Goal: Task Accomplishment & Management: Manage account settings

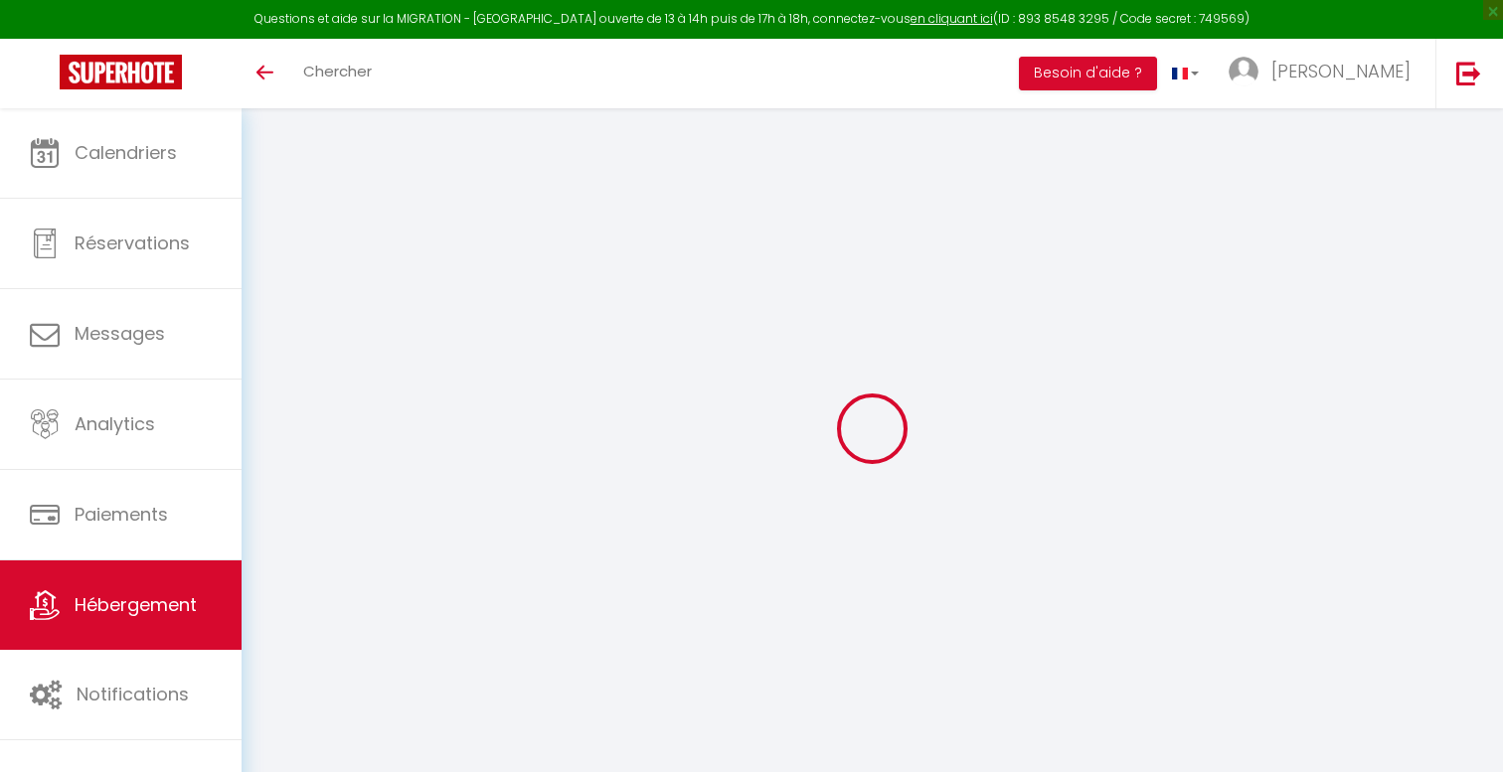
scroll to position [108, 0]
select select "+ 17 %"
select select "+ 20 %"
select select "+ 10 %"
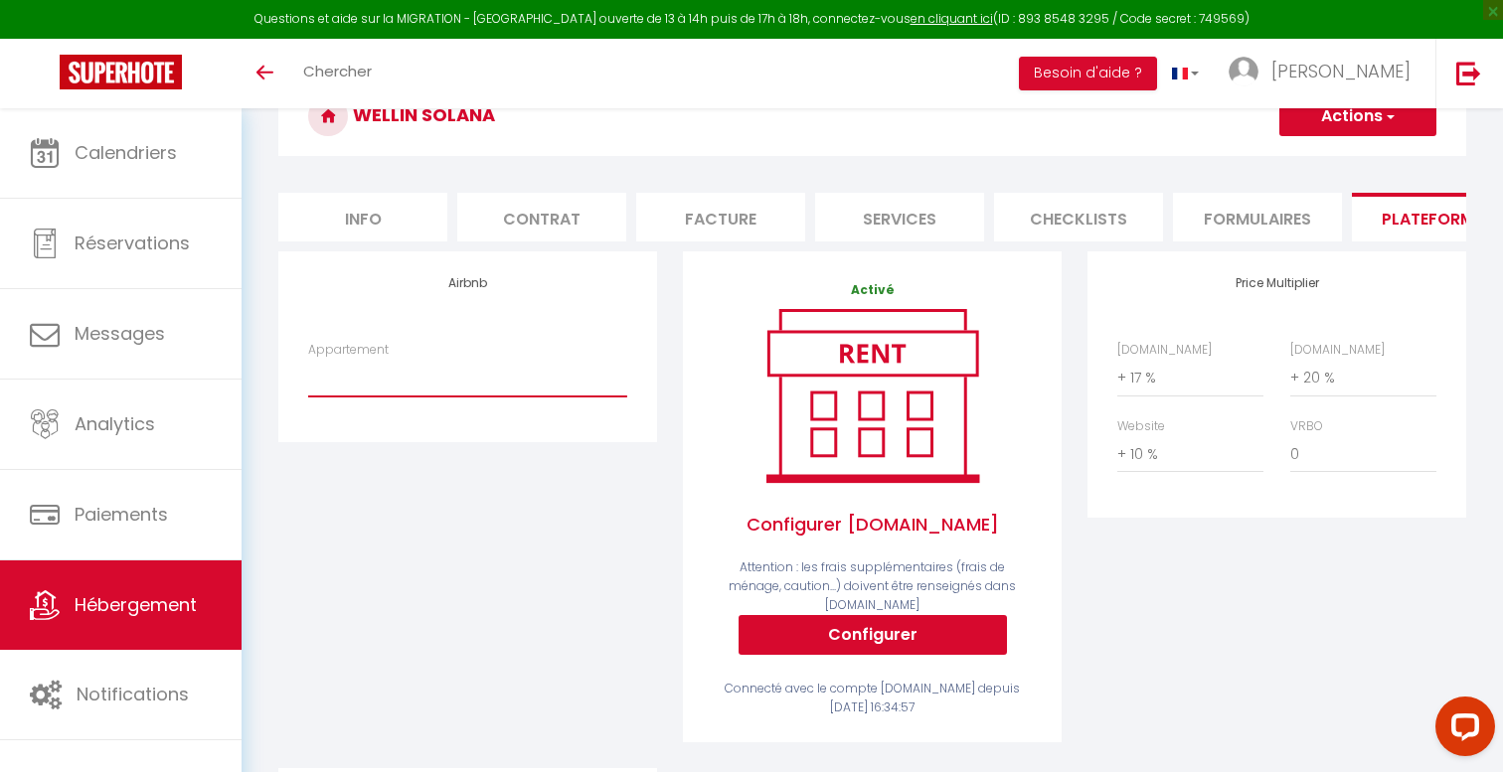
click at [453, 366] on select "Wellin'ARS : Savana - wellin.lcd.france@gmail.com Wellin'ARS : ALOHA - wellin.l…" at bounding box center [467, 378] width 319 height 38
select select "6836-1302862819488534093"
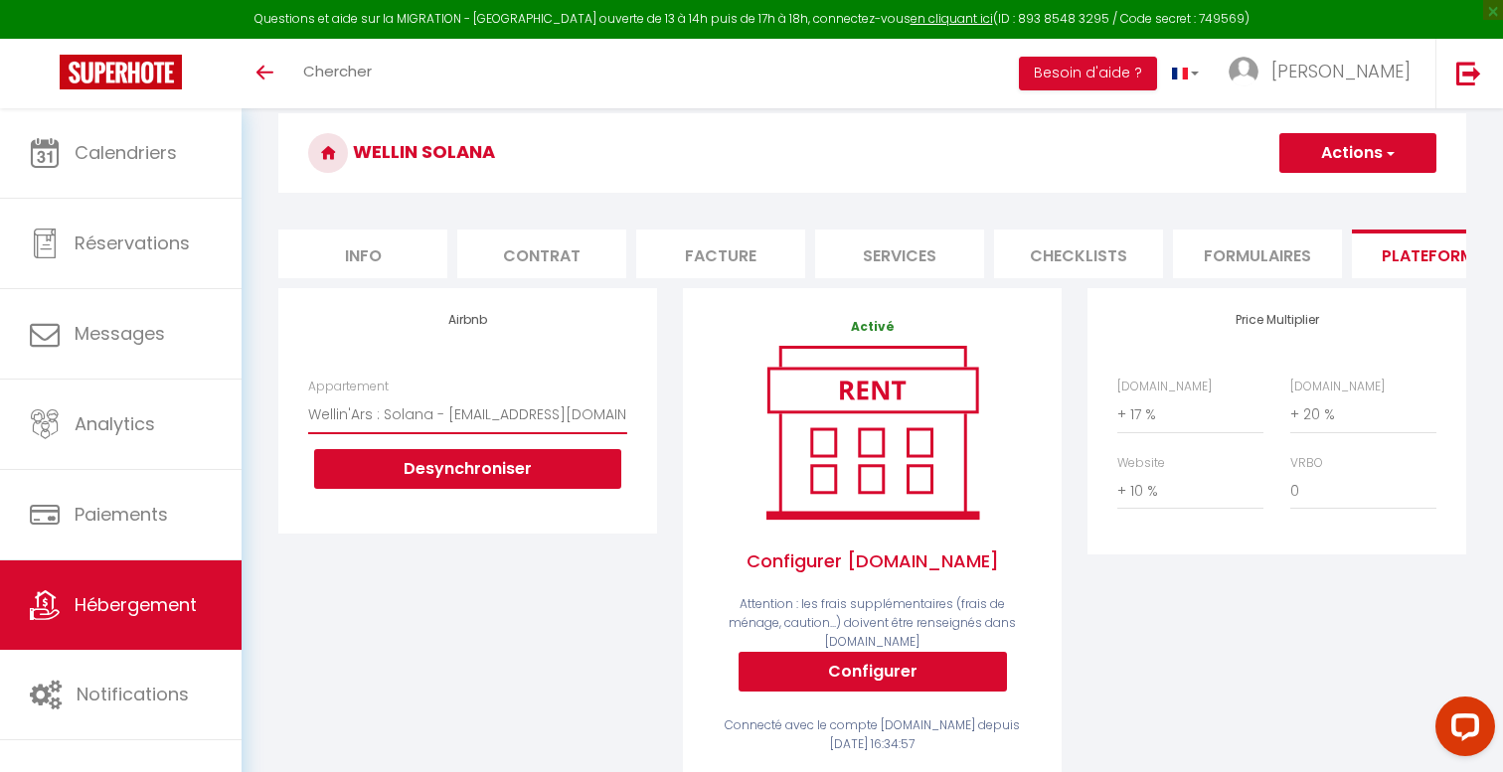
scroll to position [34, 0]
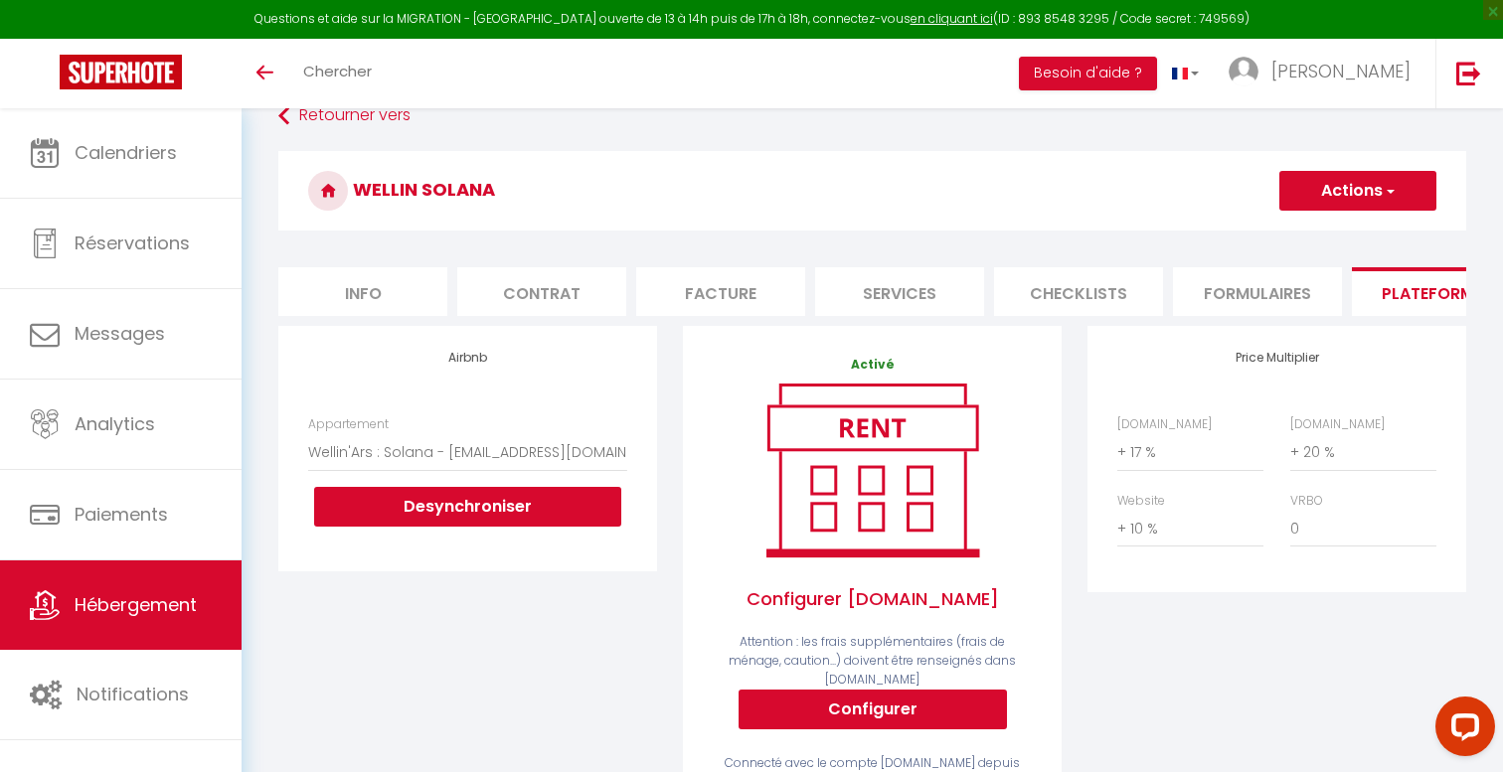
click at [1355, 204] on button "Actions" at bounding box center [1357, 191] width 157 height 40
click at [1326, 228] on link "Enregistrer" at bounding box center [1356, 235] width 157 height 26
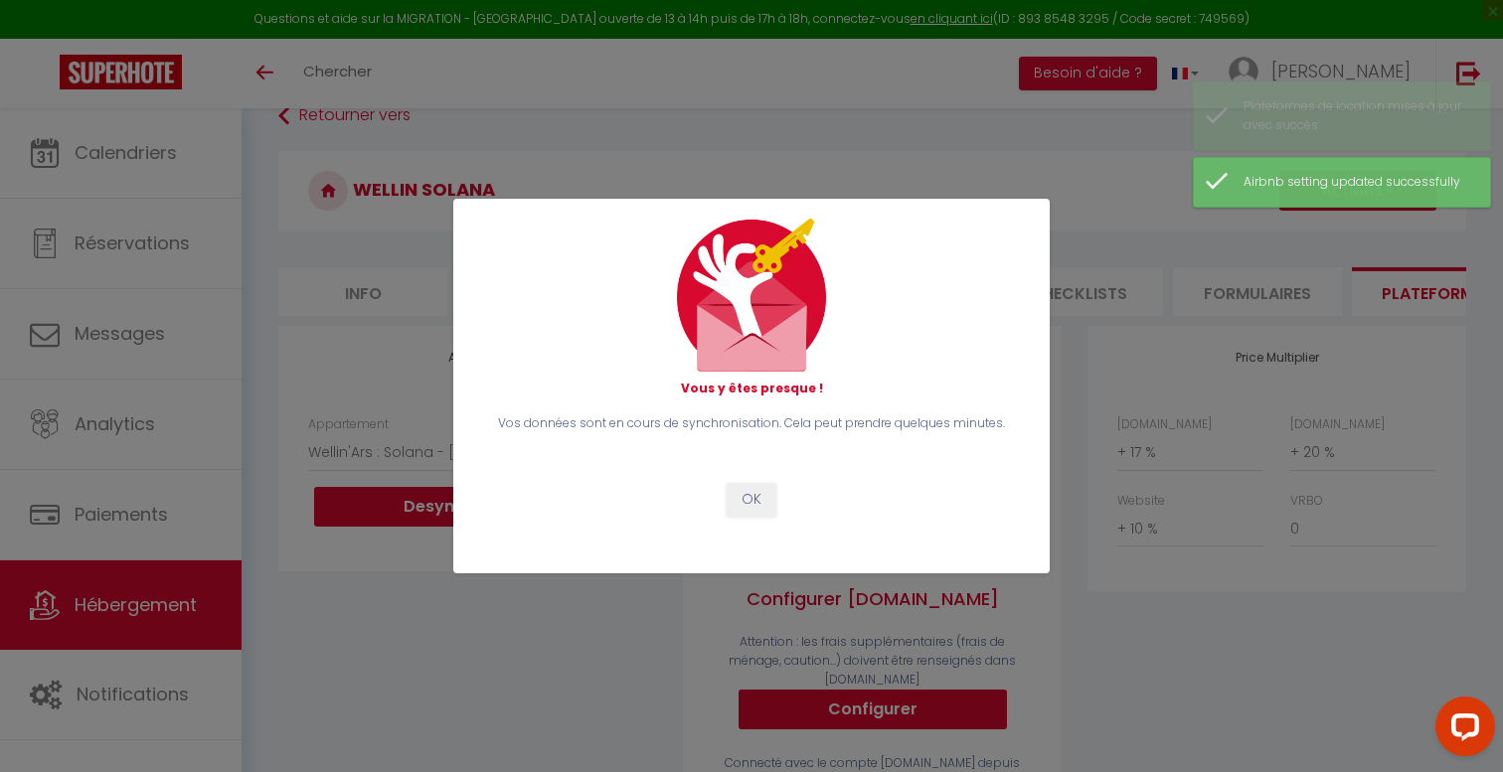
scroll to position [37, 0]
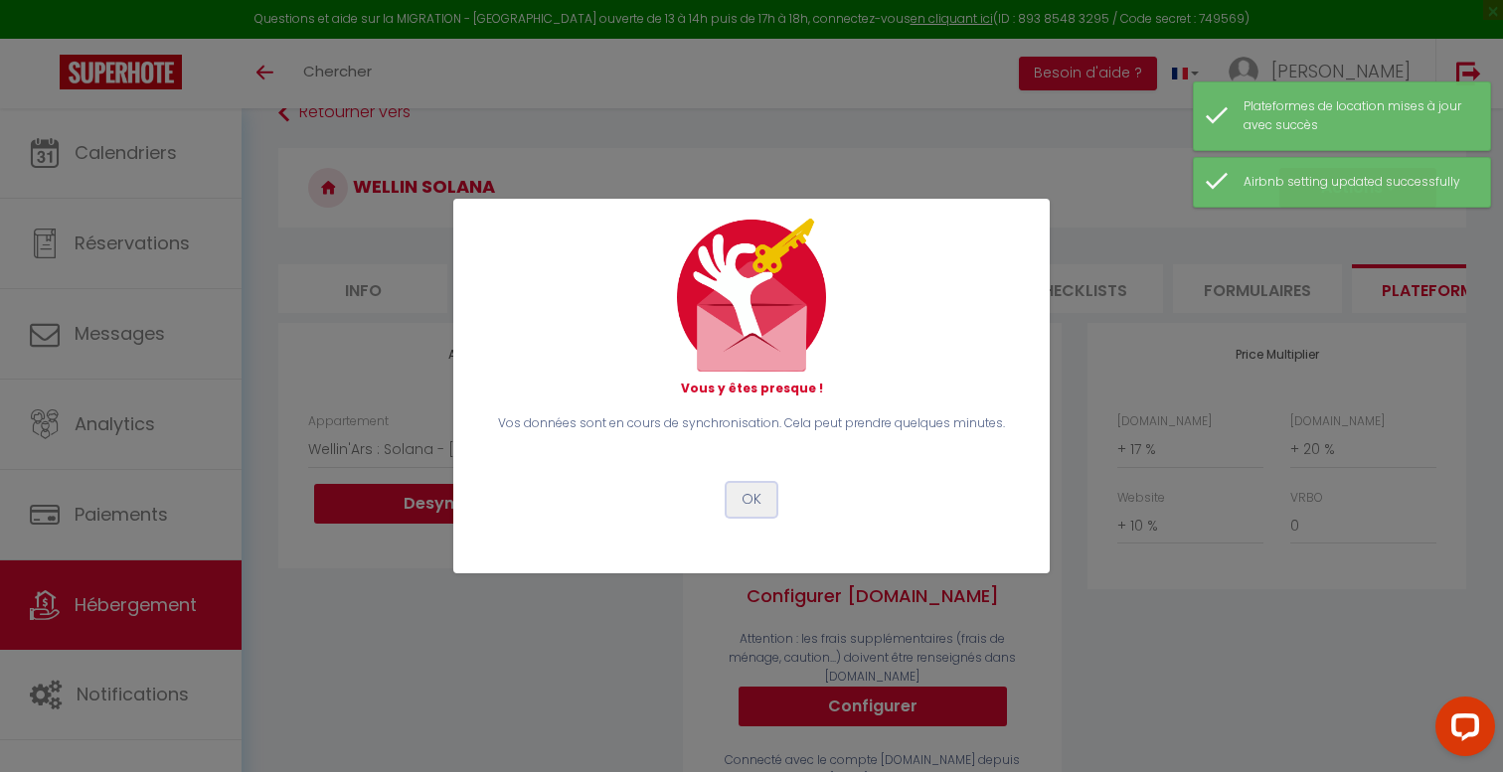
click at [747, 511] on button "OK" at bounding box center [752, 500] width 50 height 34
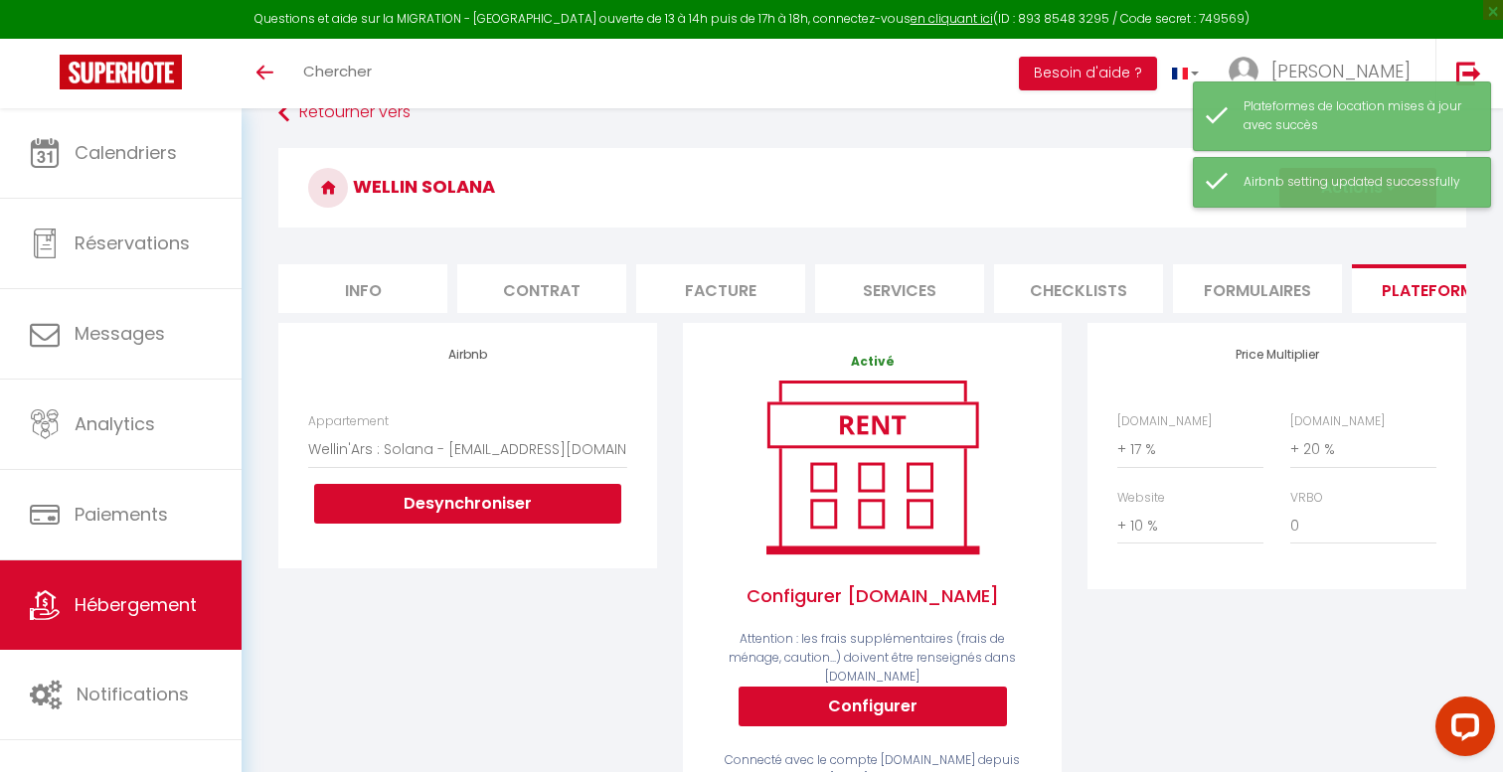
click at [1370, 201] on div "Airbnb setting updated successfully" at bounding box center [1342, 182] width 298 height 51
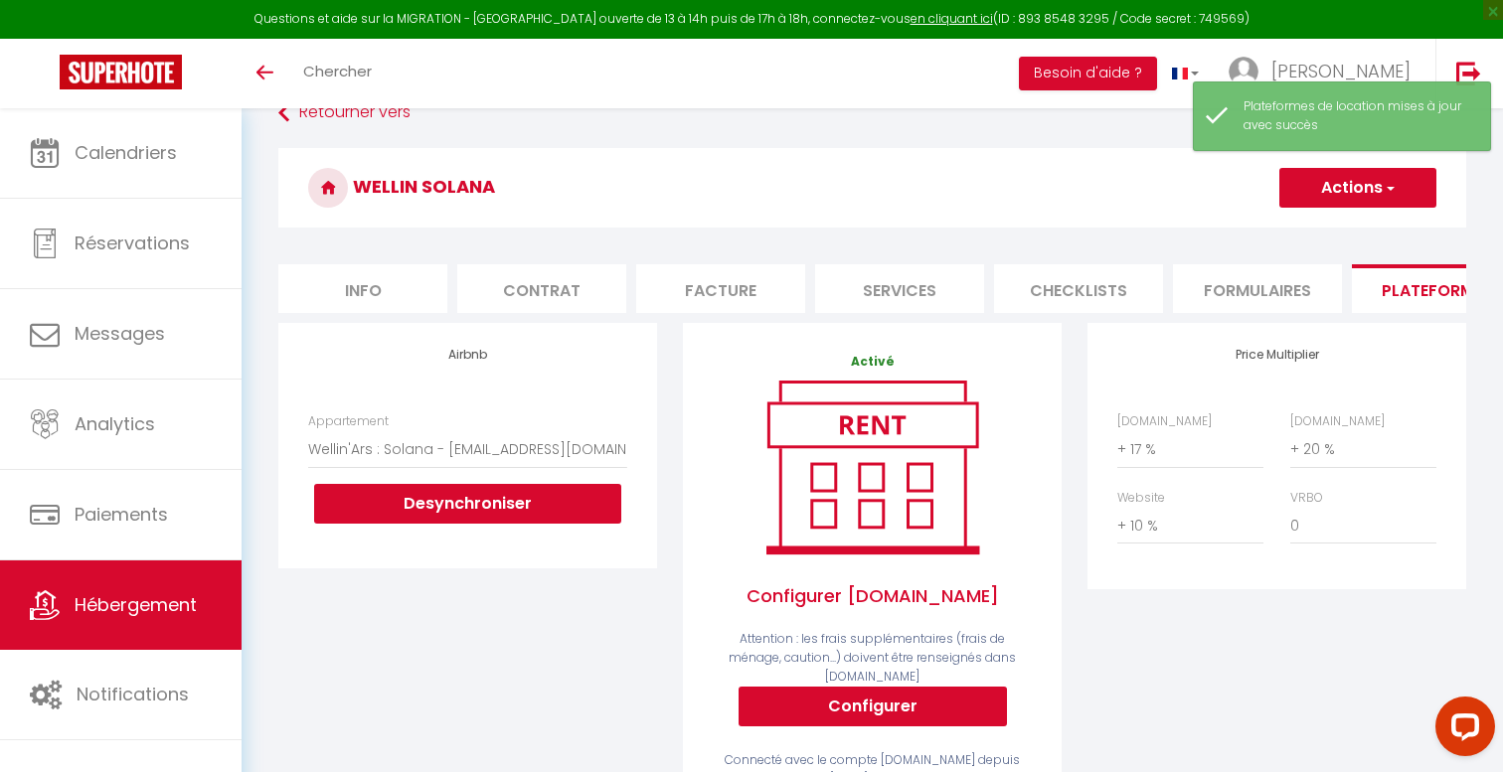
click at [1330, 192] on button "Actions" at bounding box center [1357, 188] width 157 height 40
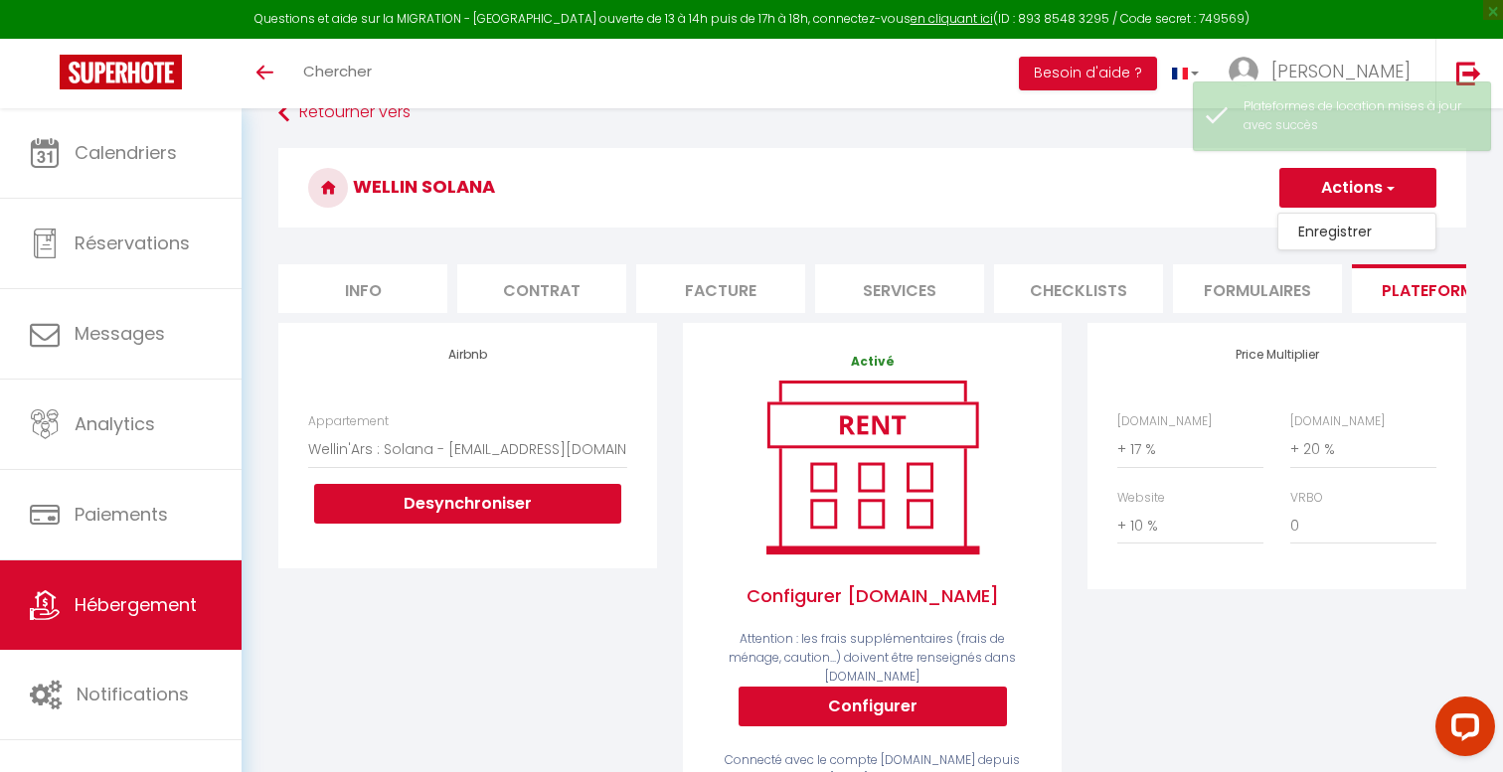
click at [1330, 233] on link "Enregistrer" at bounding box center [1356, 232] width 157 height 26
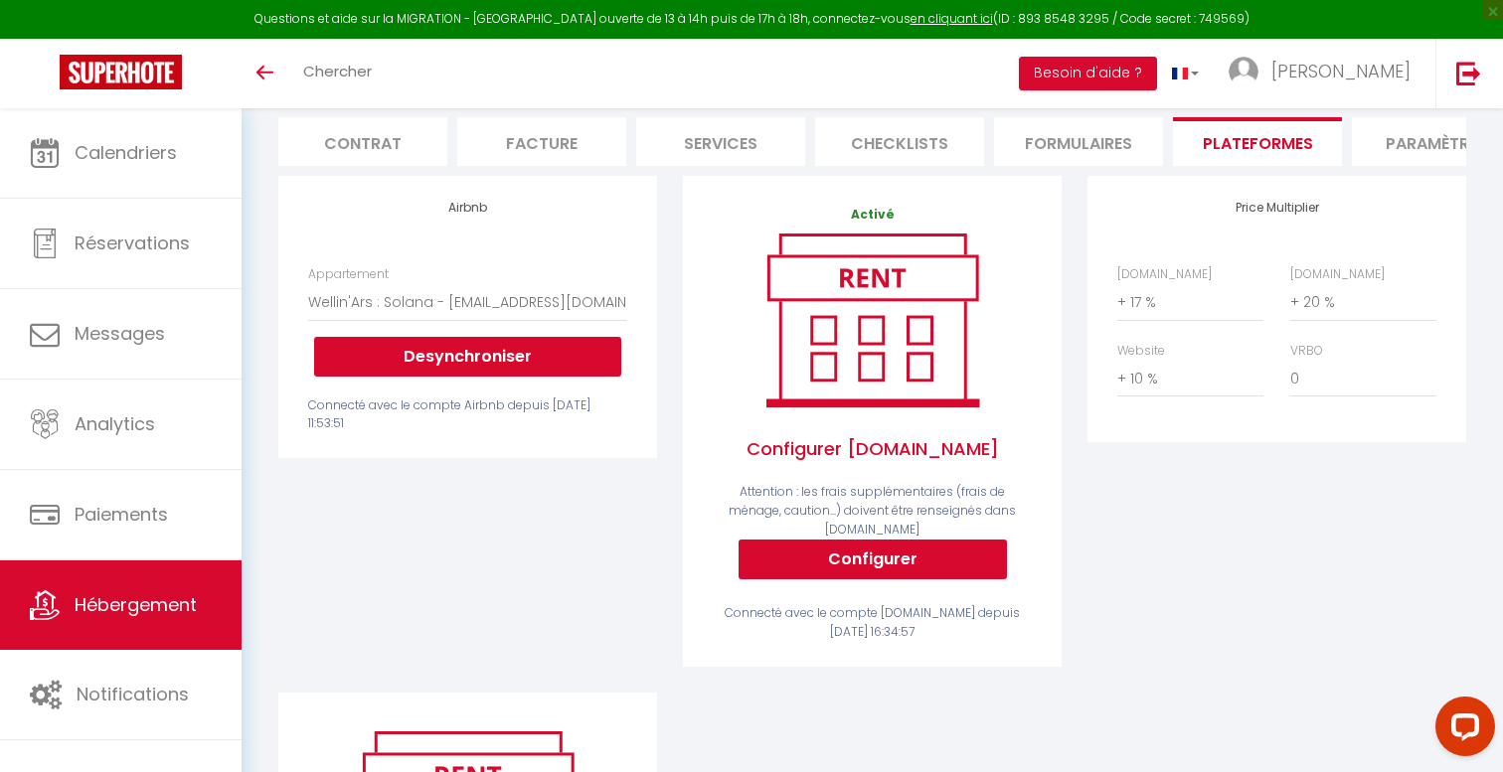
scroll to position [0, 0]
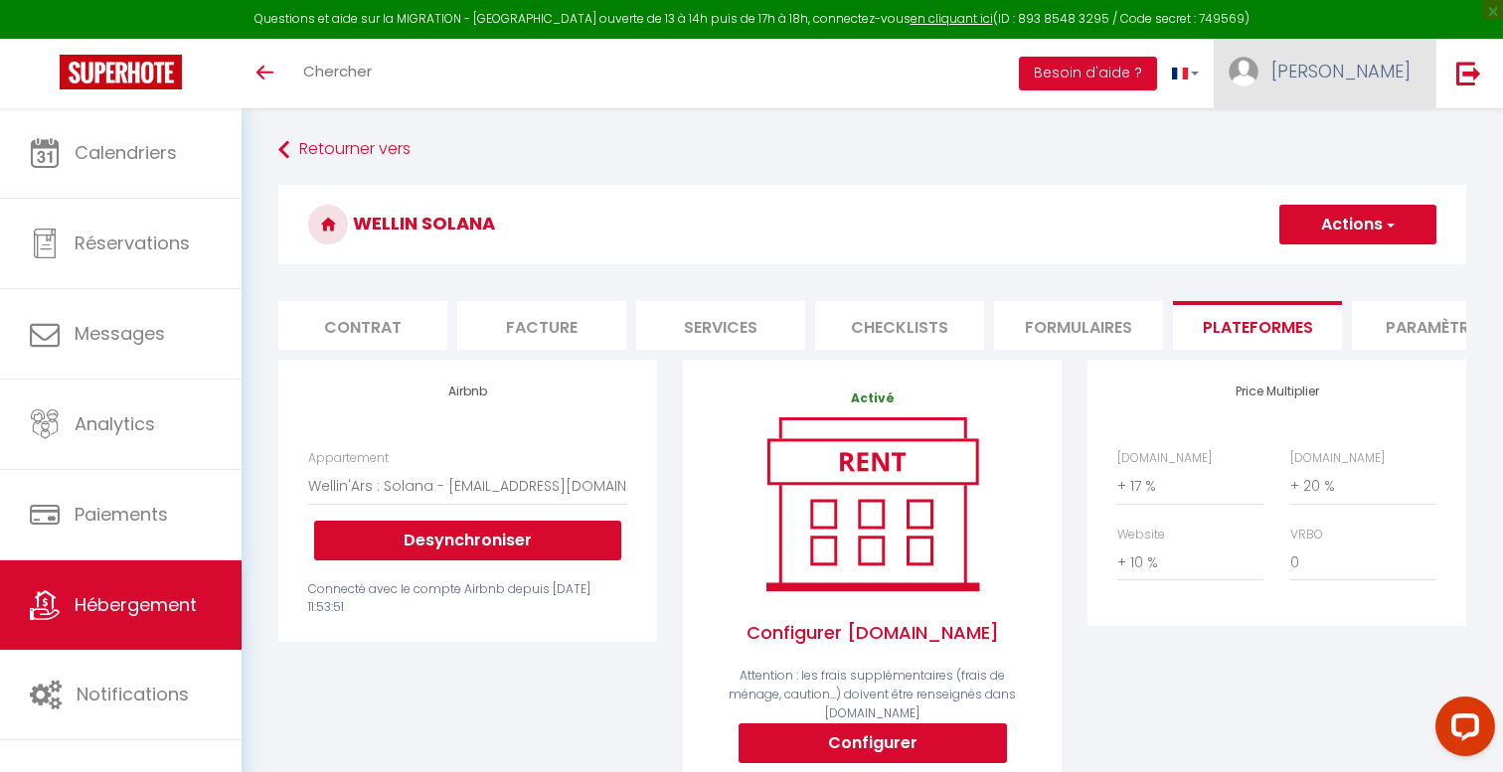
click at [1369, 53] on link "[PERSON_NAME]" at bounding box center [1325, 74] width 222 height 70
click at [1338, 140] on link "Paramètres" at bounding box center [1355, 138] width 147 height 34
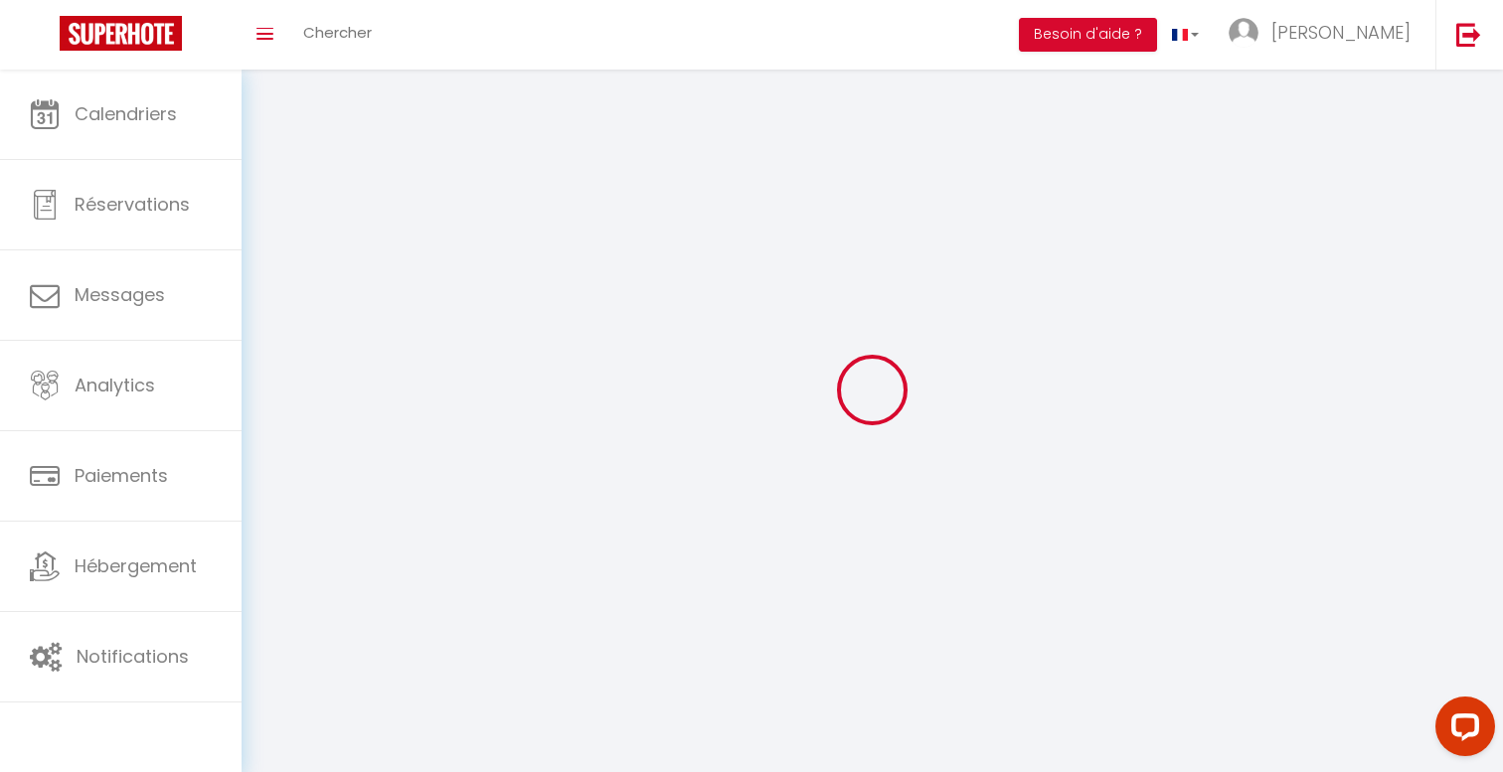
type input "[PERSON_NAME]"
type input "COQUILLAT"
type input "0786289201"
type input "[STREET_ADDRESS] gare"
type input "01480"
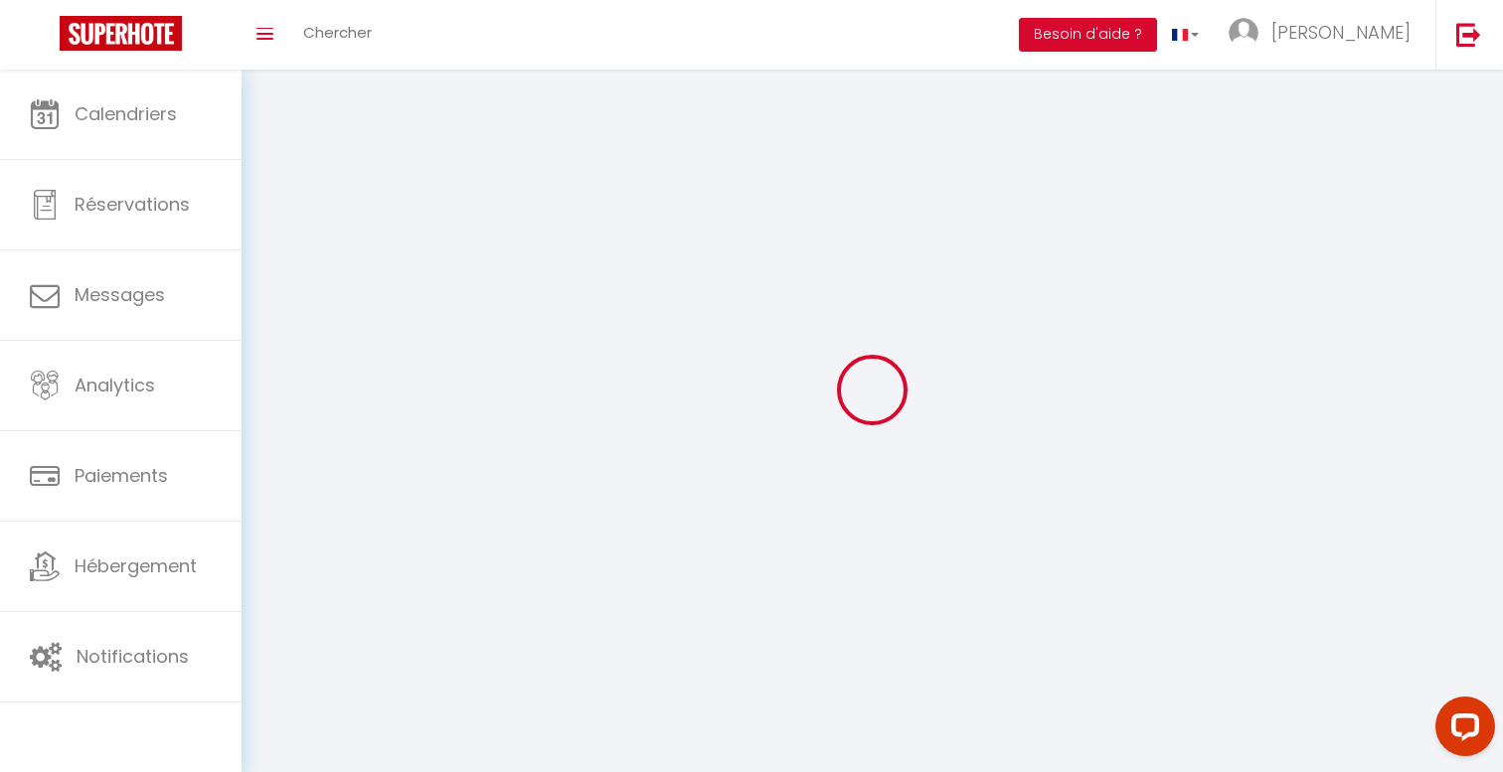
type input "Ars-sur-Formans"
type input "S8ADW5ry17y1Hka0qtppCAaiL"
type input "K0LqSXsTj3LF7YJBmcuwjPGrU"
type input "[URL][DOMAIN_NAME]"
type input "S8ADW5ry17y1Hka0qtppCAaiL"
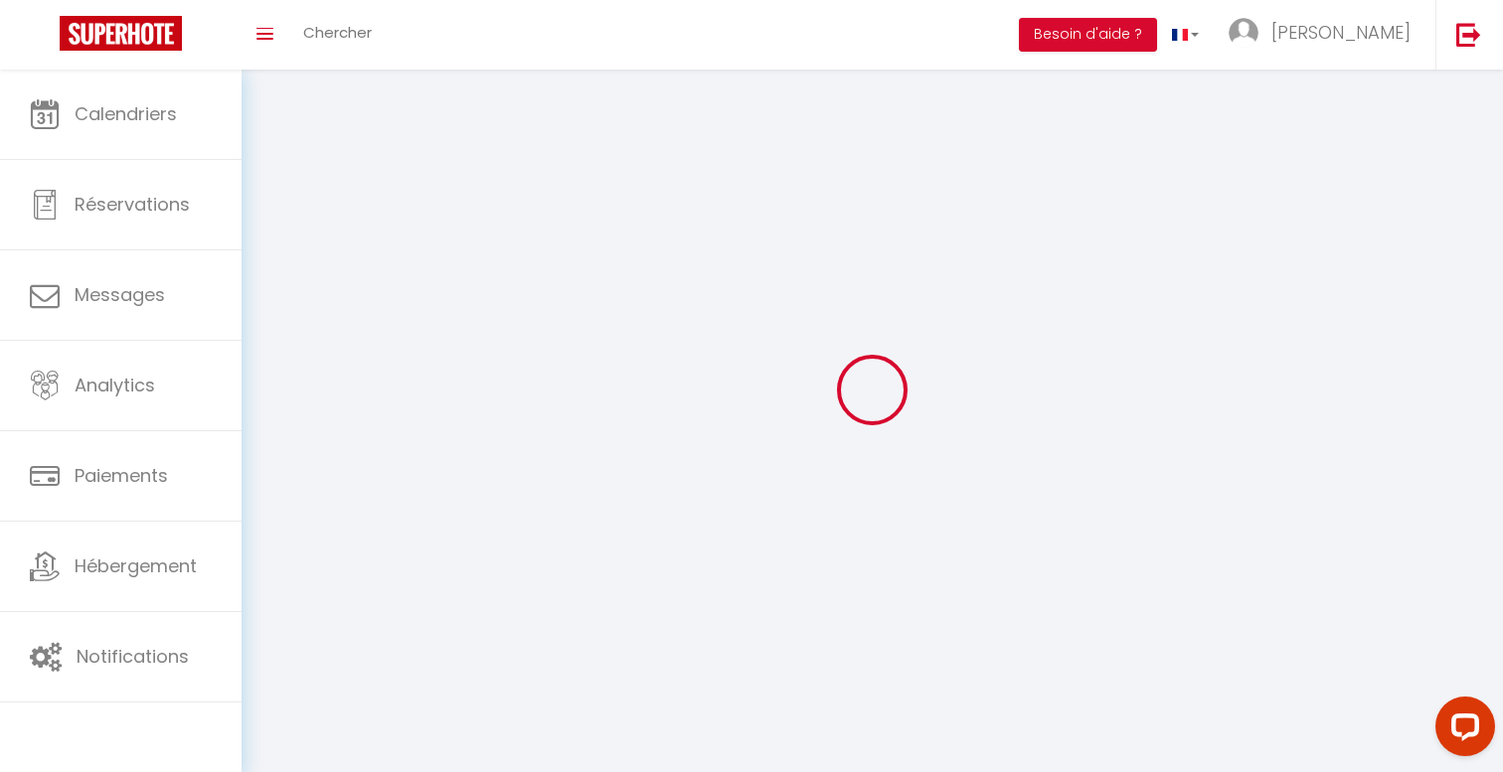
type input "K0LqSXsTj3LF7YJBmcuwjPGrU"
type input "[URL][DOMAIN_NAME]"
select select "28"
select select "fr"
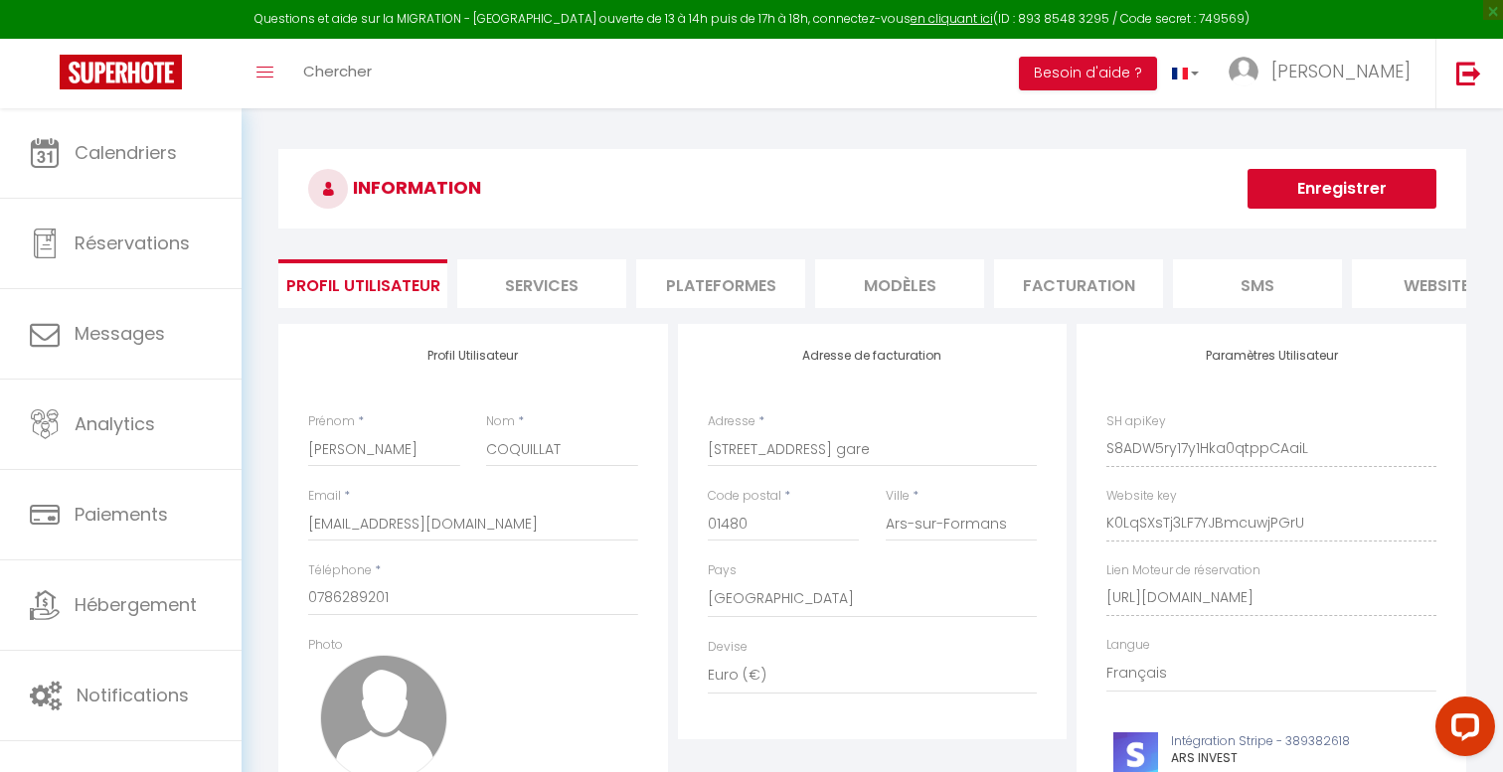
click at [706, 282] on li "Plateformes" at bounding box center [720, 283] width 169 height 49
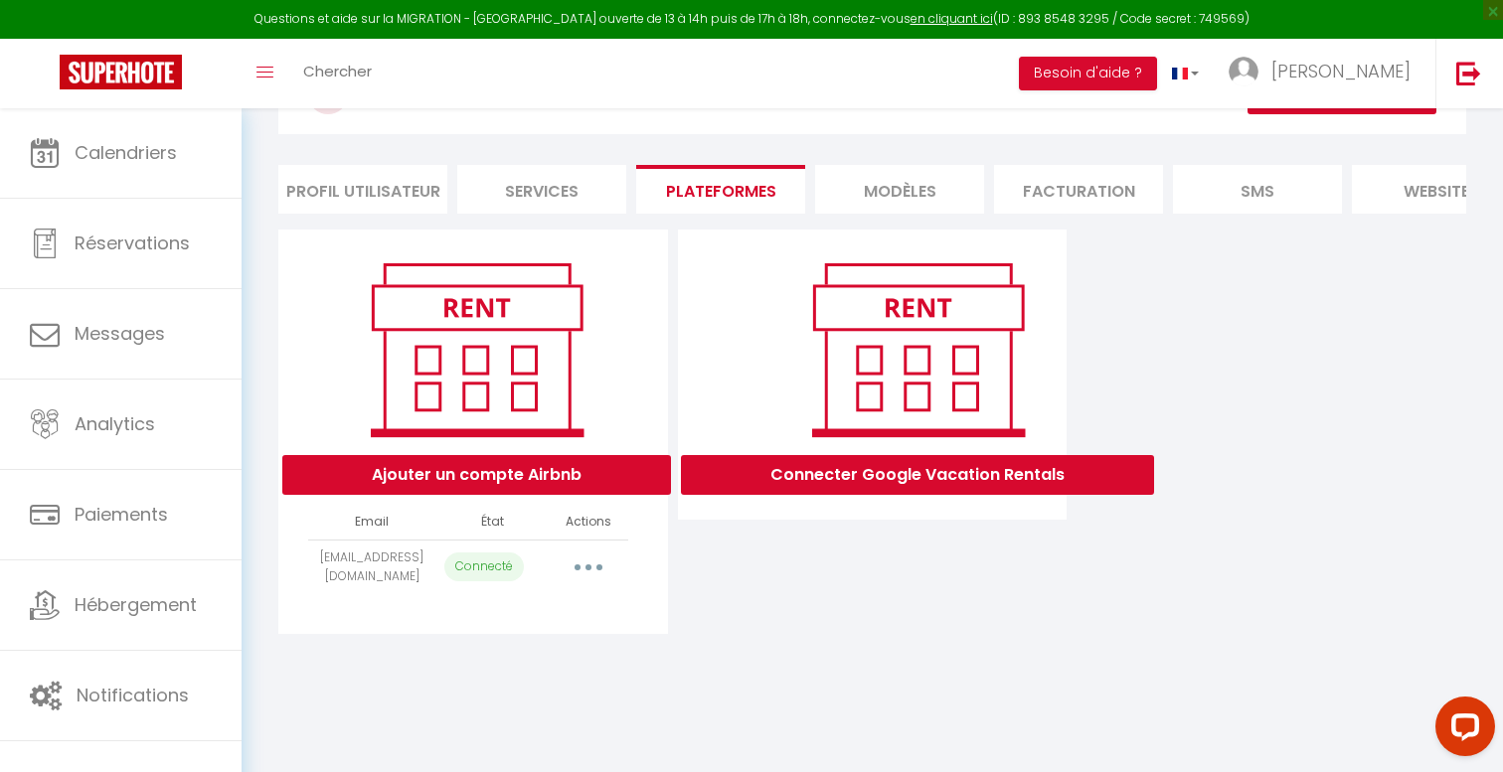
scroll to position [99, 0]
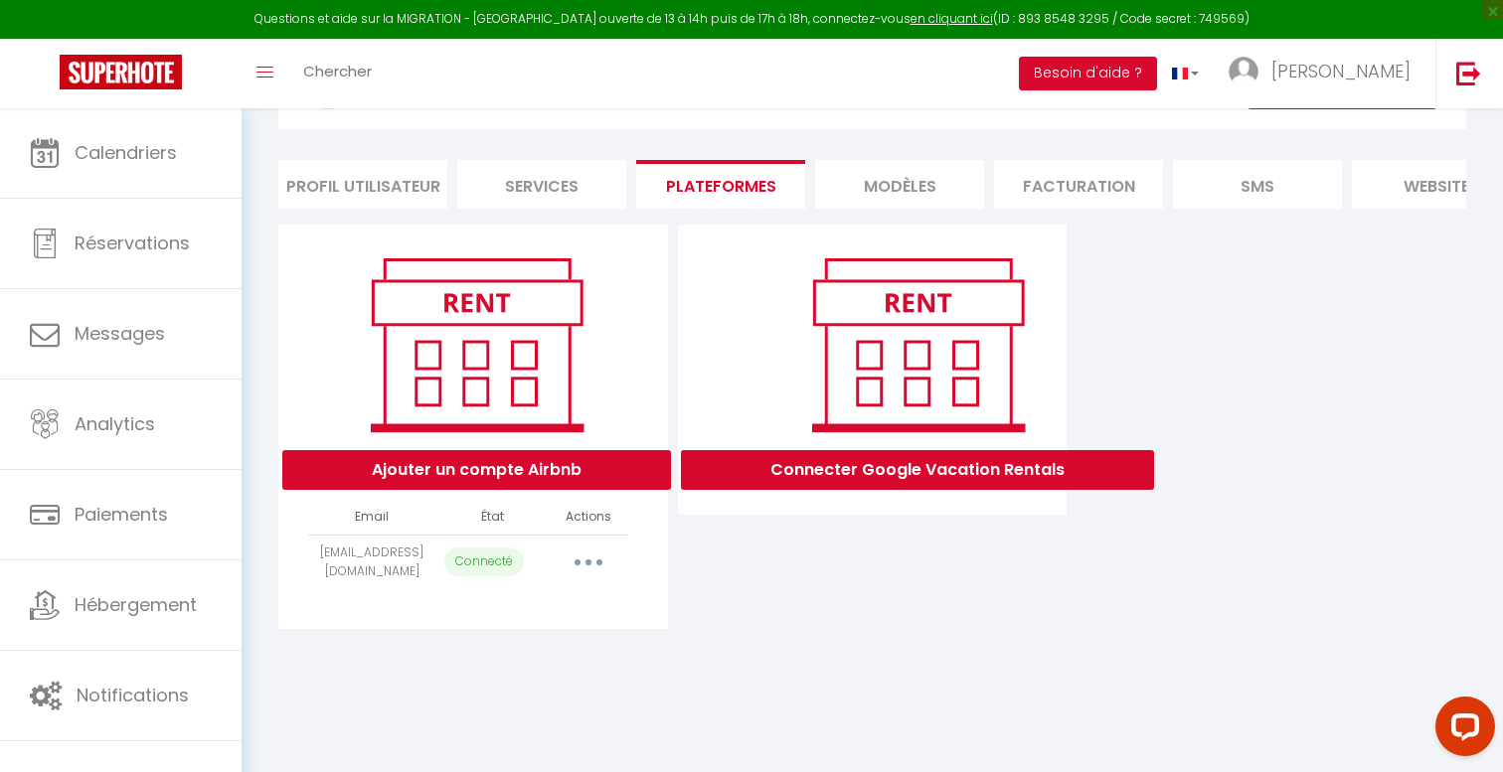
click at [594, 566] on button "button" at bounding box center [589, 563] width 56 height 32
click at [537, 674] on link "Reconnecter le compte" at bounding box center [501, 679] width 220 height 34
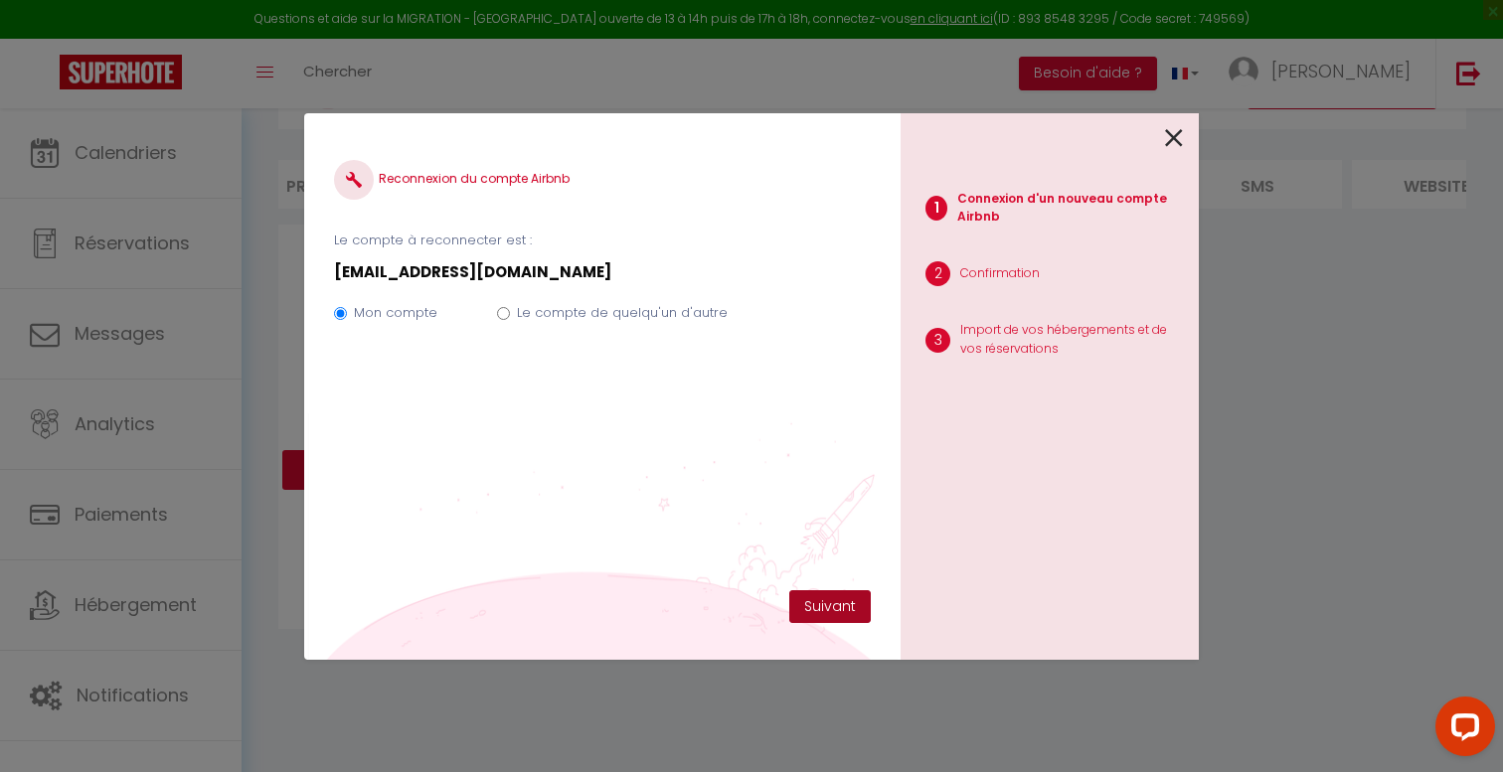
click at [822, 599] on button "Suivant" at bounding box center [830, 608] width 82 height 34
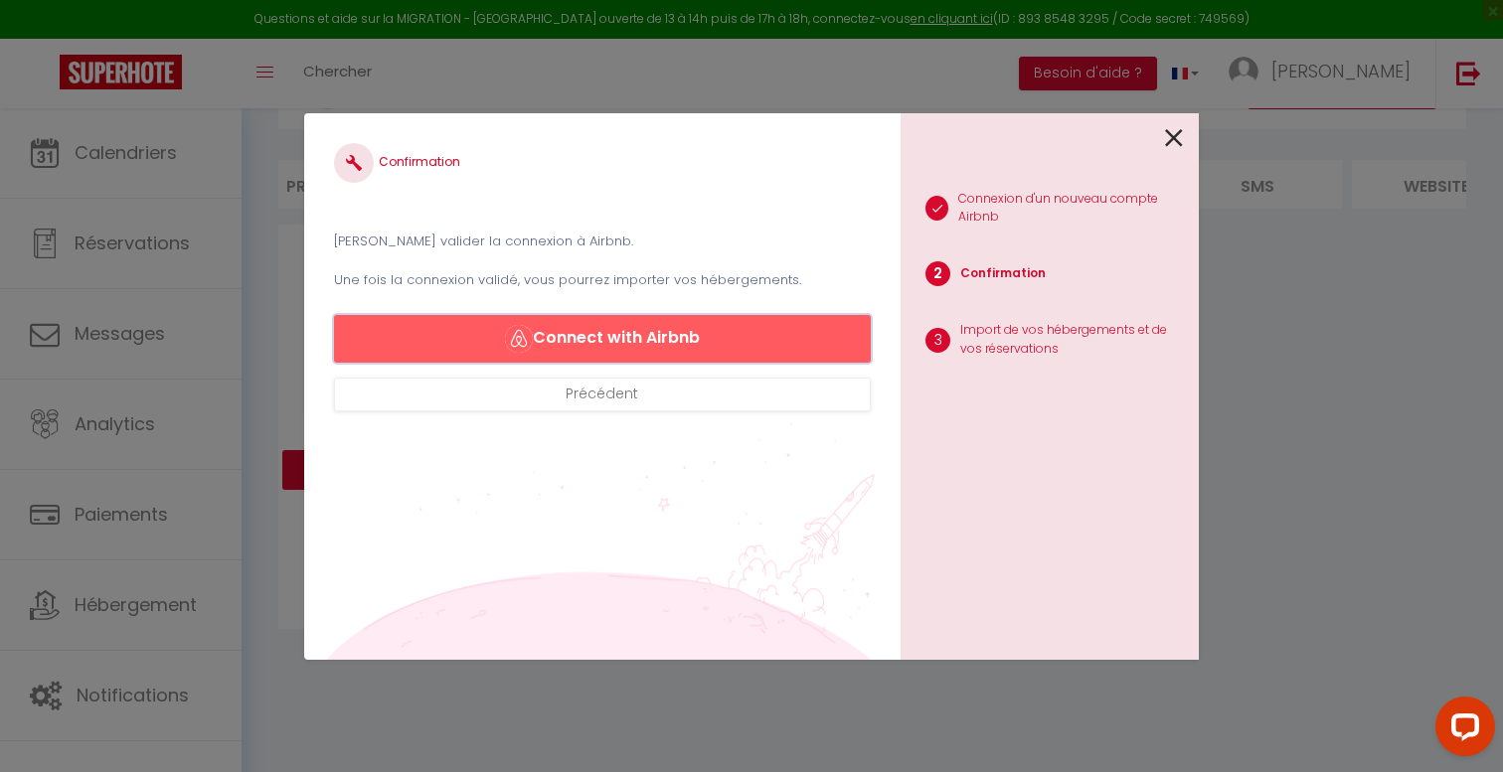
click at [676, 340] on button "Connect with Airbnb" at bounding box center [602, 339] width 537 height 48
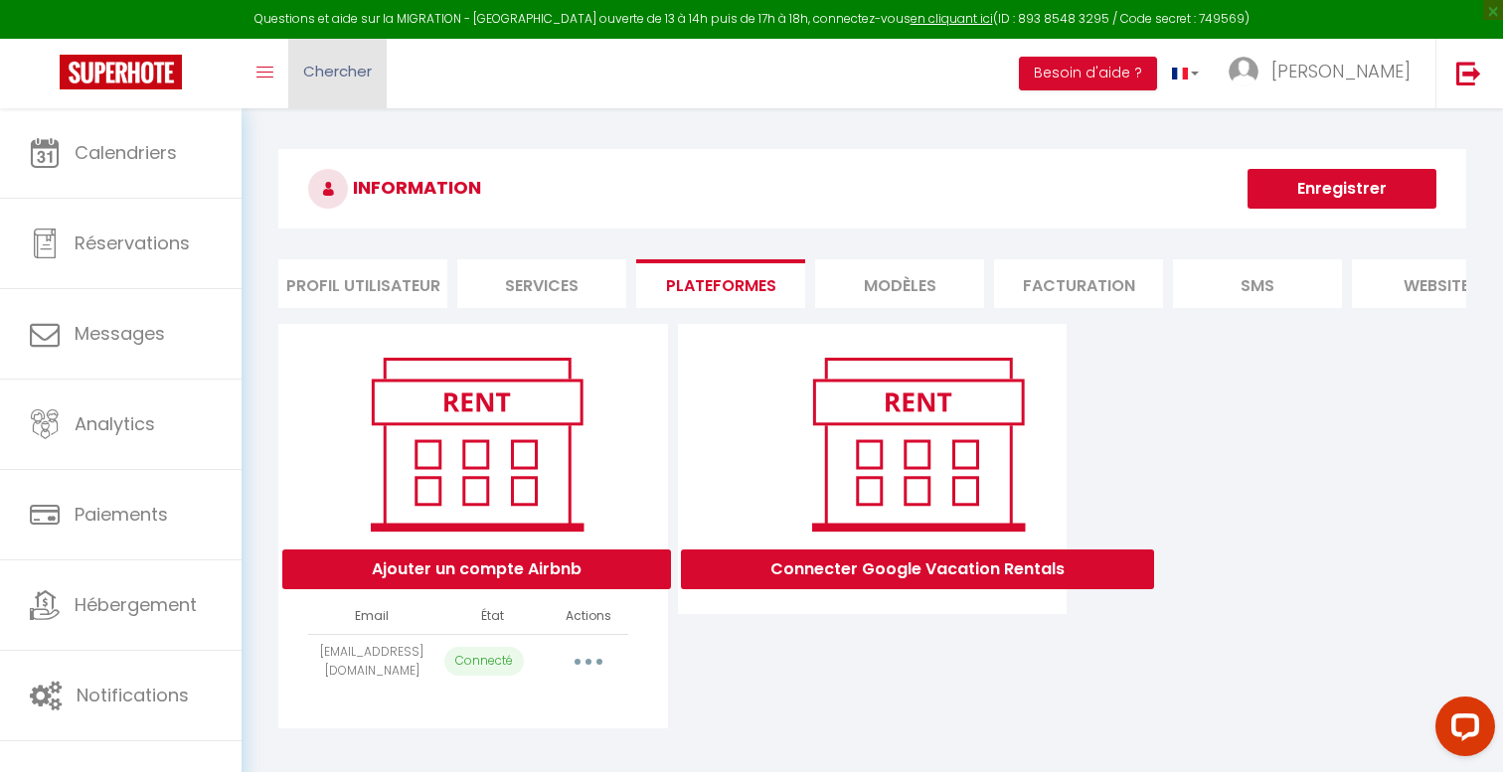
select select "53917"
select select "54277"
select select "54275"
select select "54276"
select select "54278"
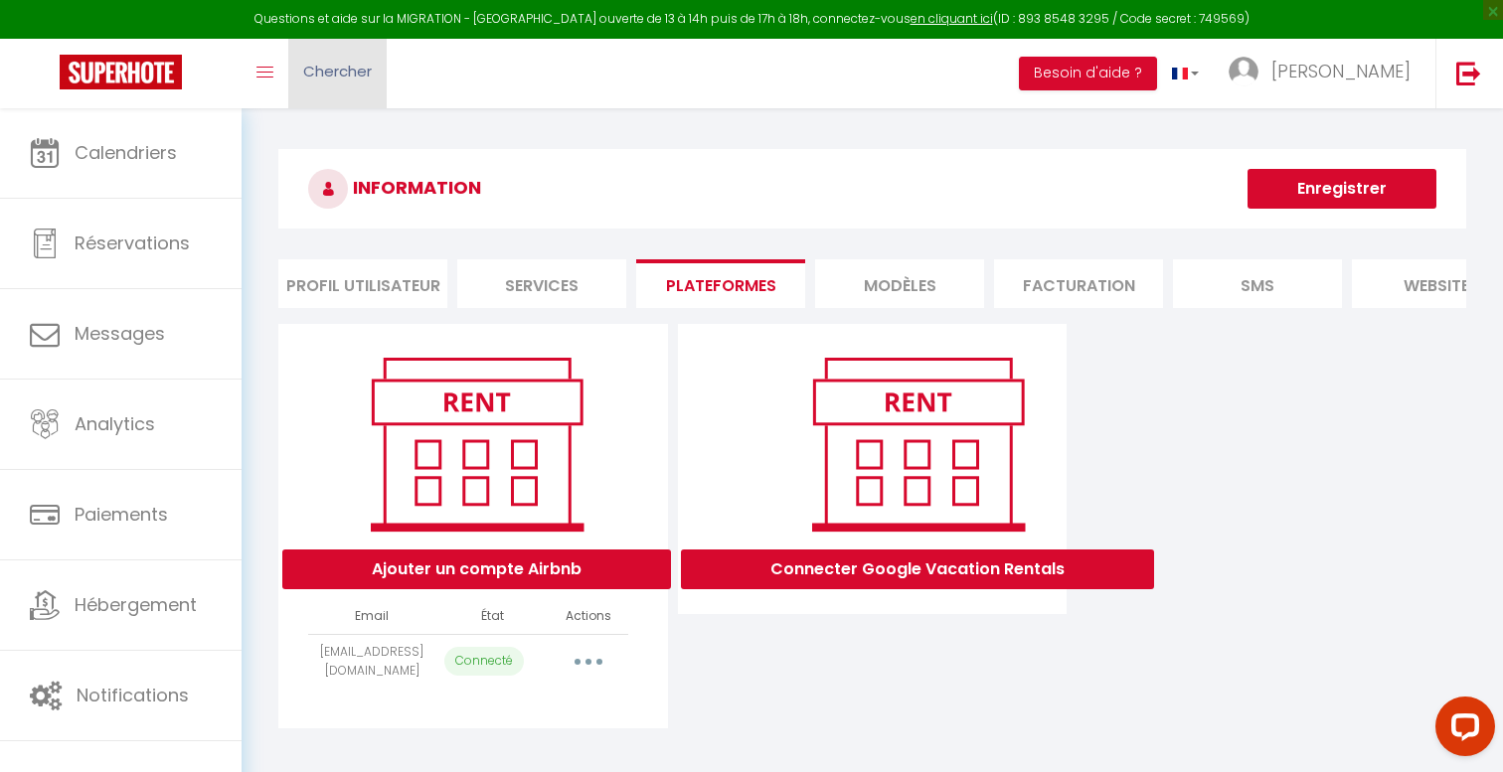
select select "54279"
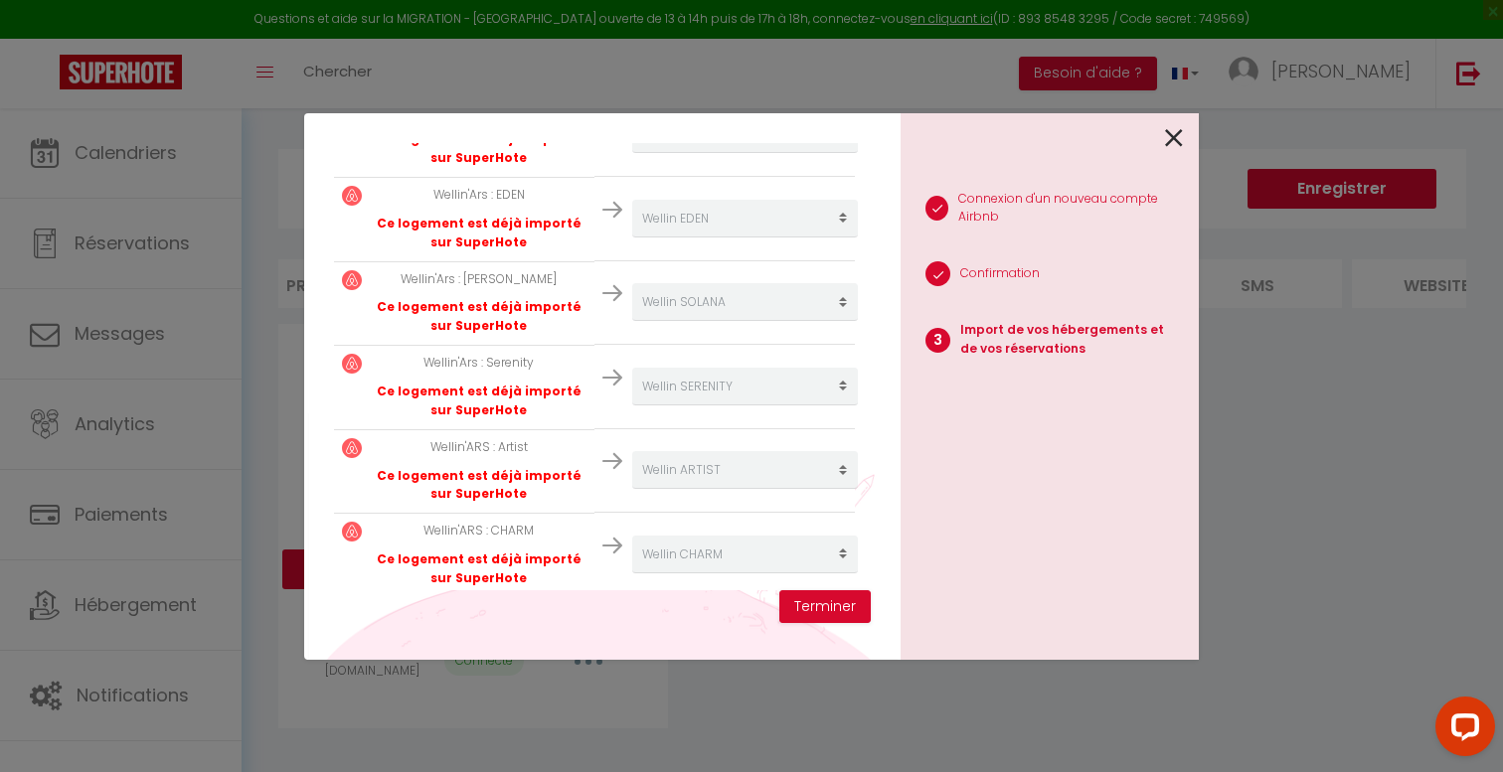
scroll to position [479, 0]
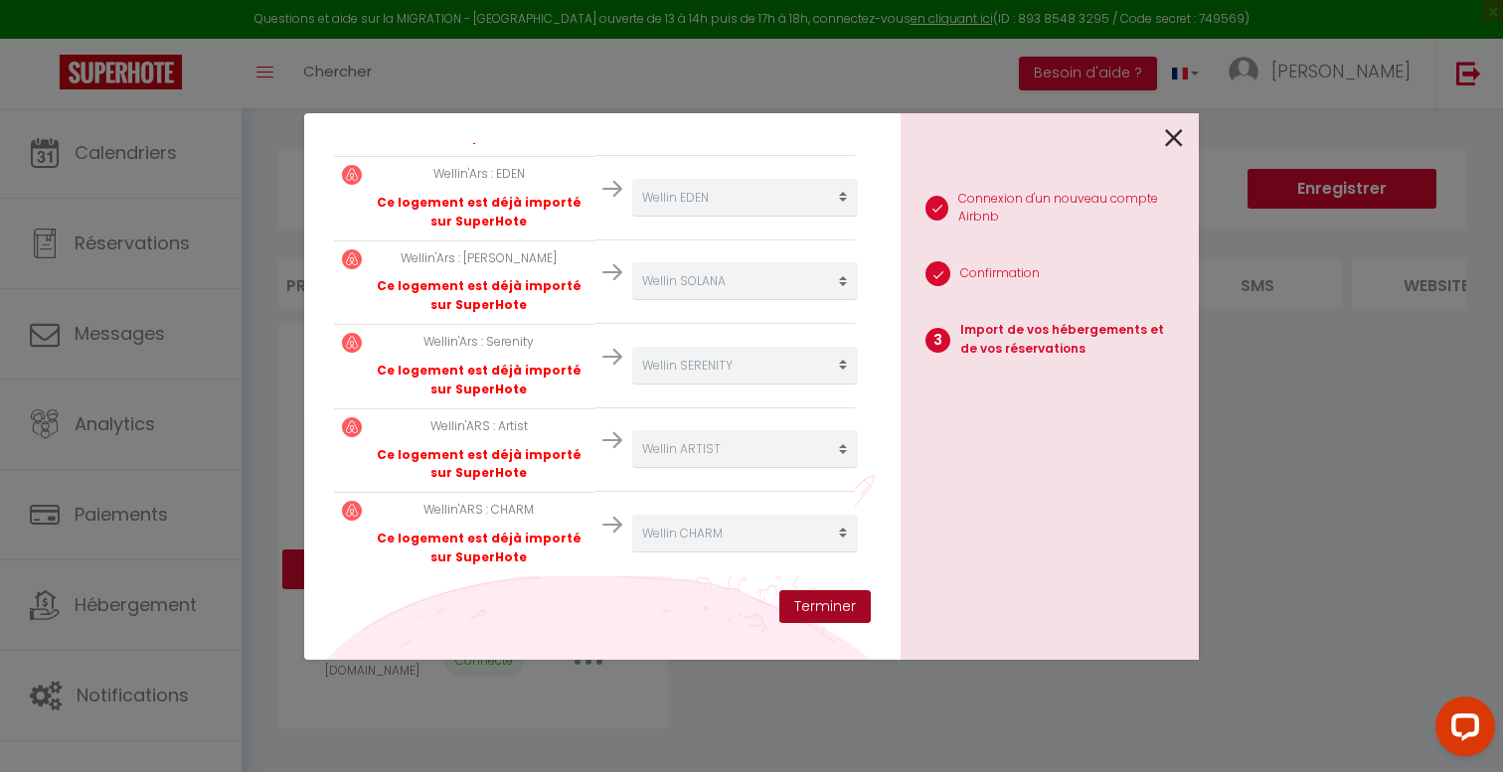
click at [799, 600] on button "Terminer" at bounding box center [824, 608] width 91 height 34
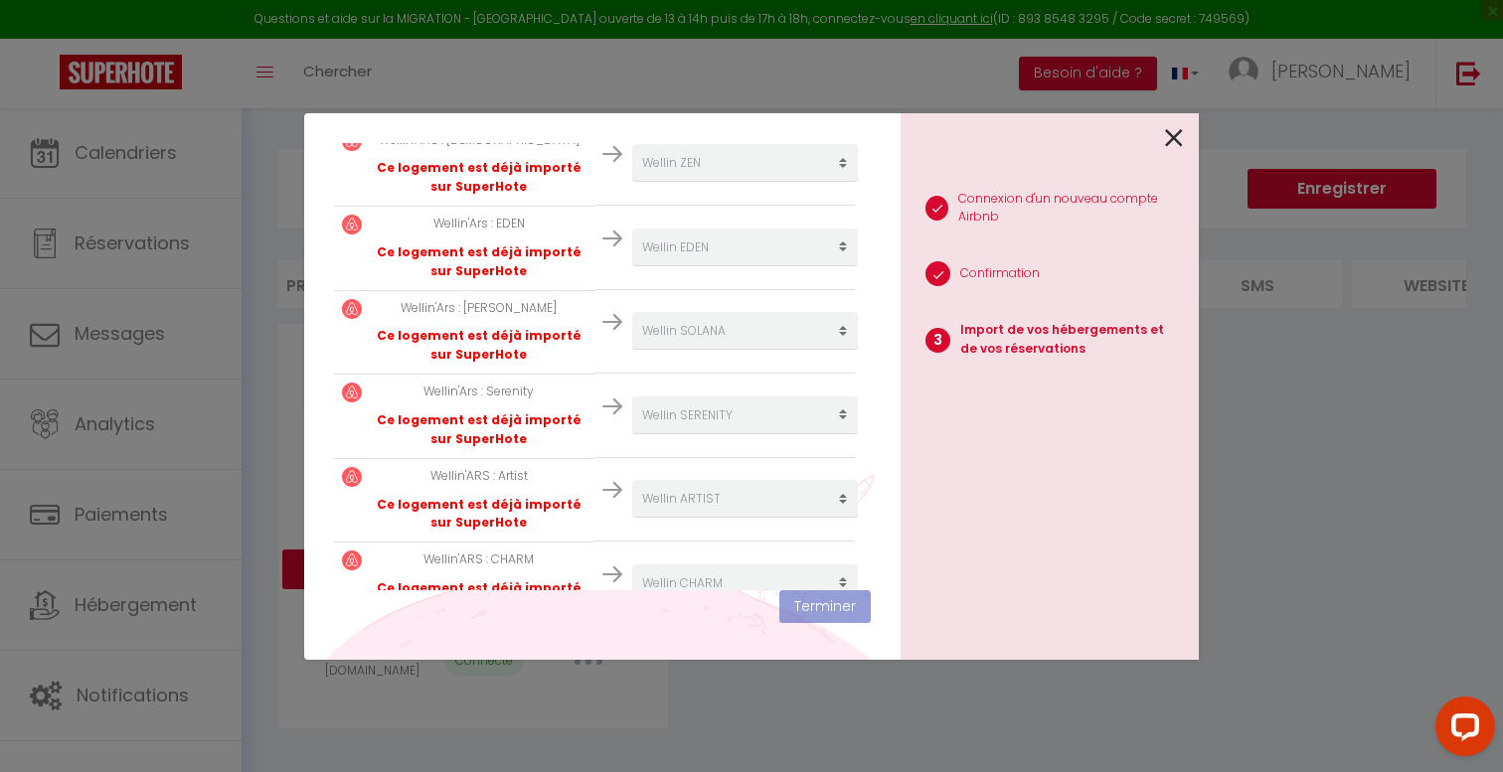
scroll to position [529, 0]
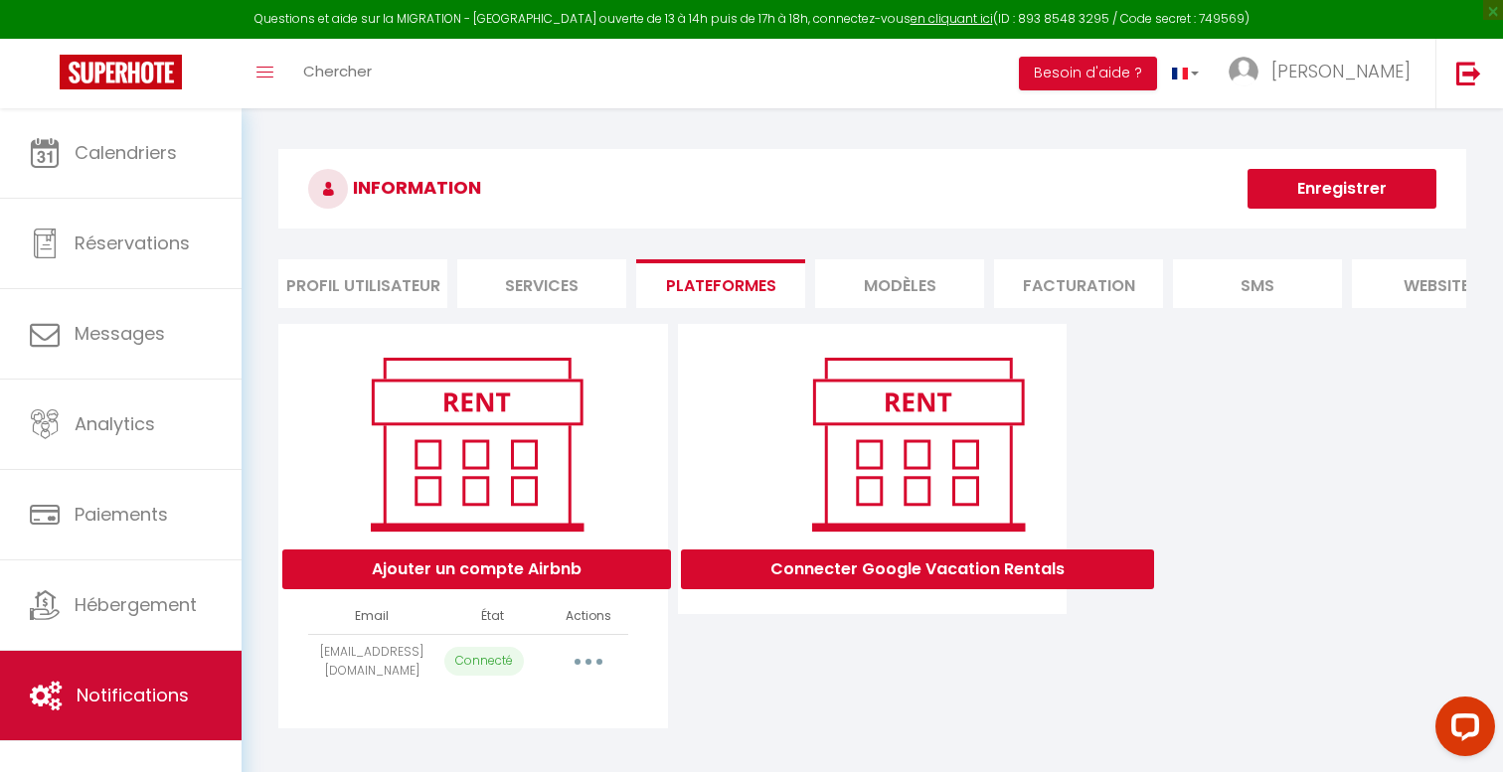
click at [112, 661] on link "Notifications" at bounding box center [121, 695] width 242 height 89
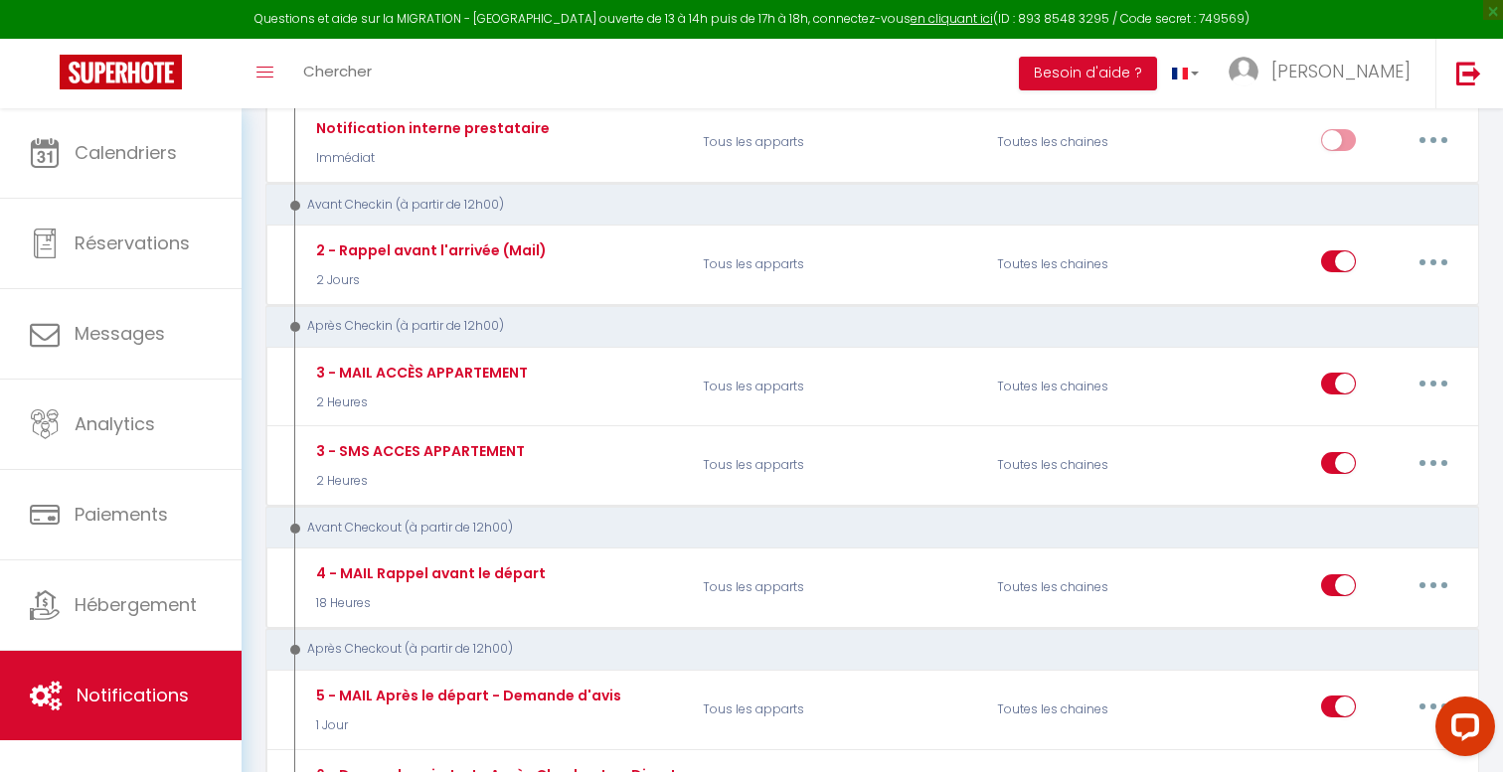
scroll to position [532, 0]
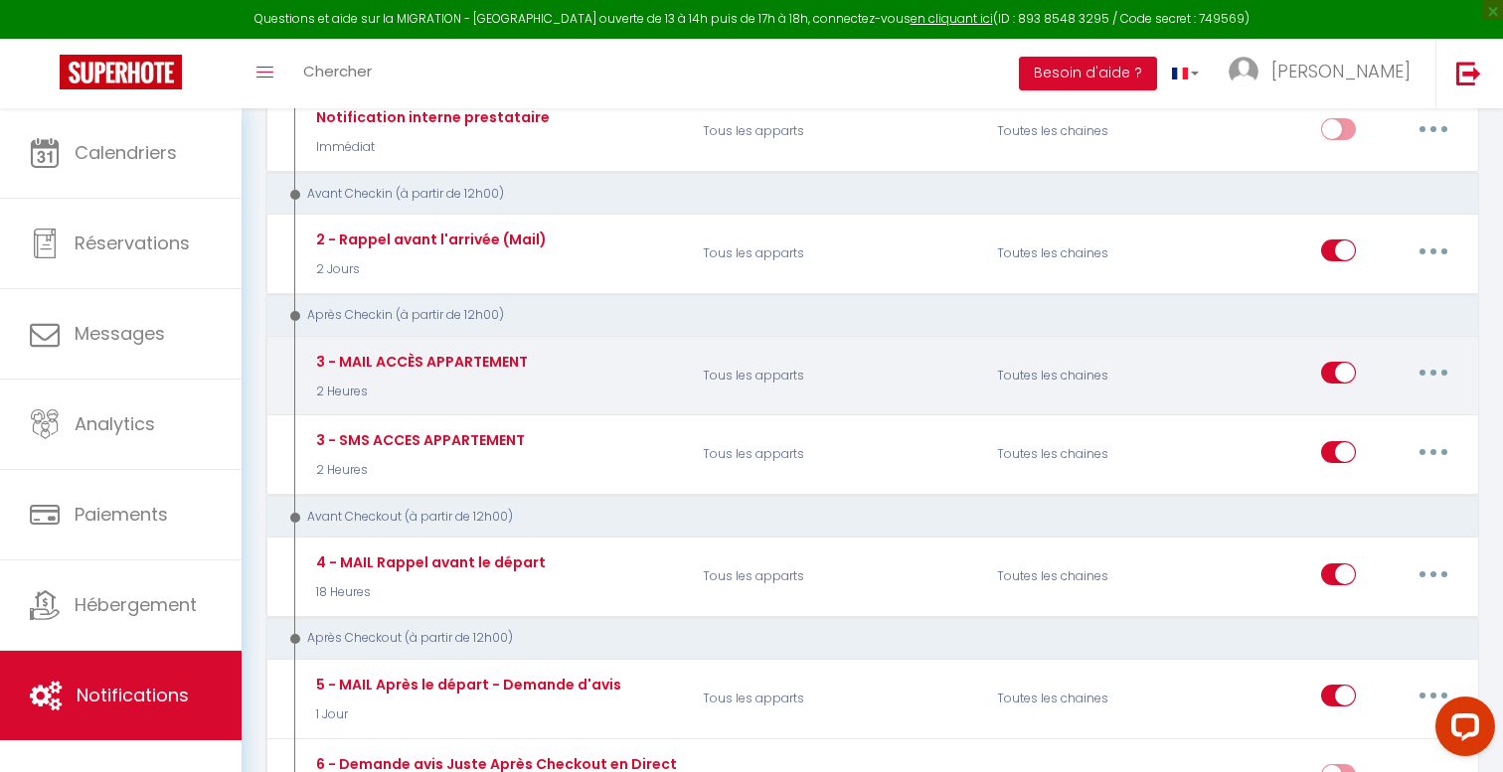
click at [1433, 378] on button "button" at bounding box center [1434, 373] width 56 height 32
click at [1368, 414] on link "Editer" at bounding box center [1381, 419] width 147 height 34
type input "3 - MAIL ACCÈS APPARTEMENT"
select select "3"
select select "2 Heures"
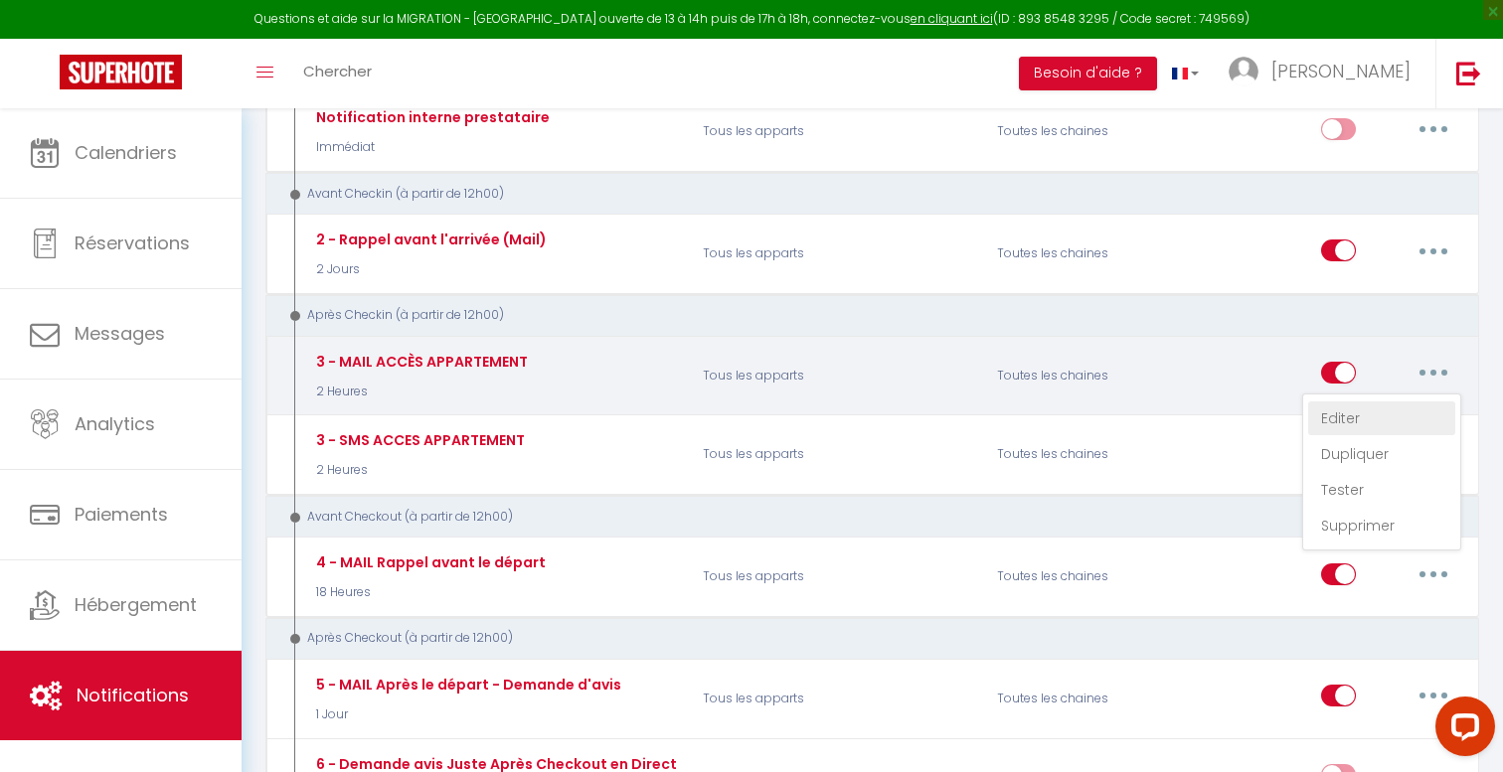
select select "if_booking_is_paid"
checkbox input "true"
checkbox input "false"
radio input "true"
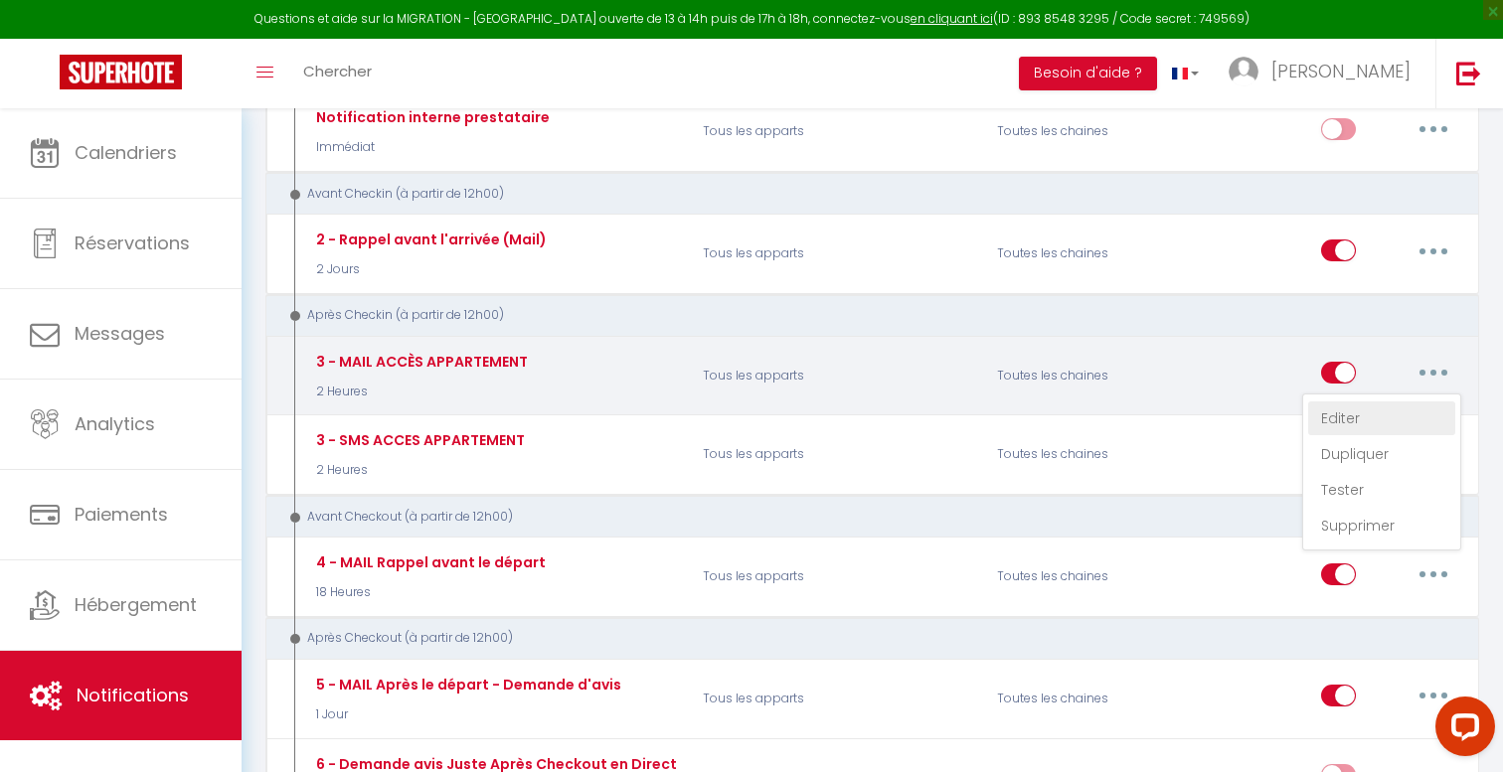
type input "ACCÈS APPARTEMENT [RENTAL:NAME]"
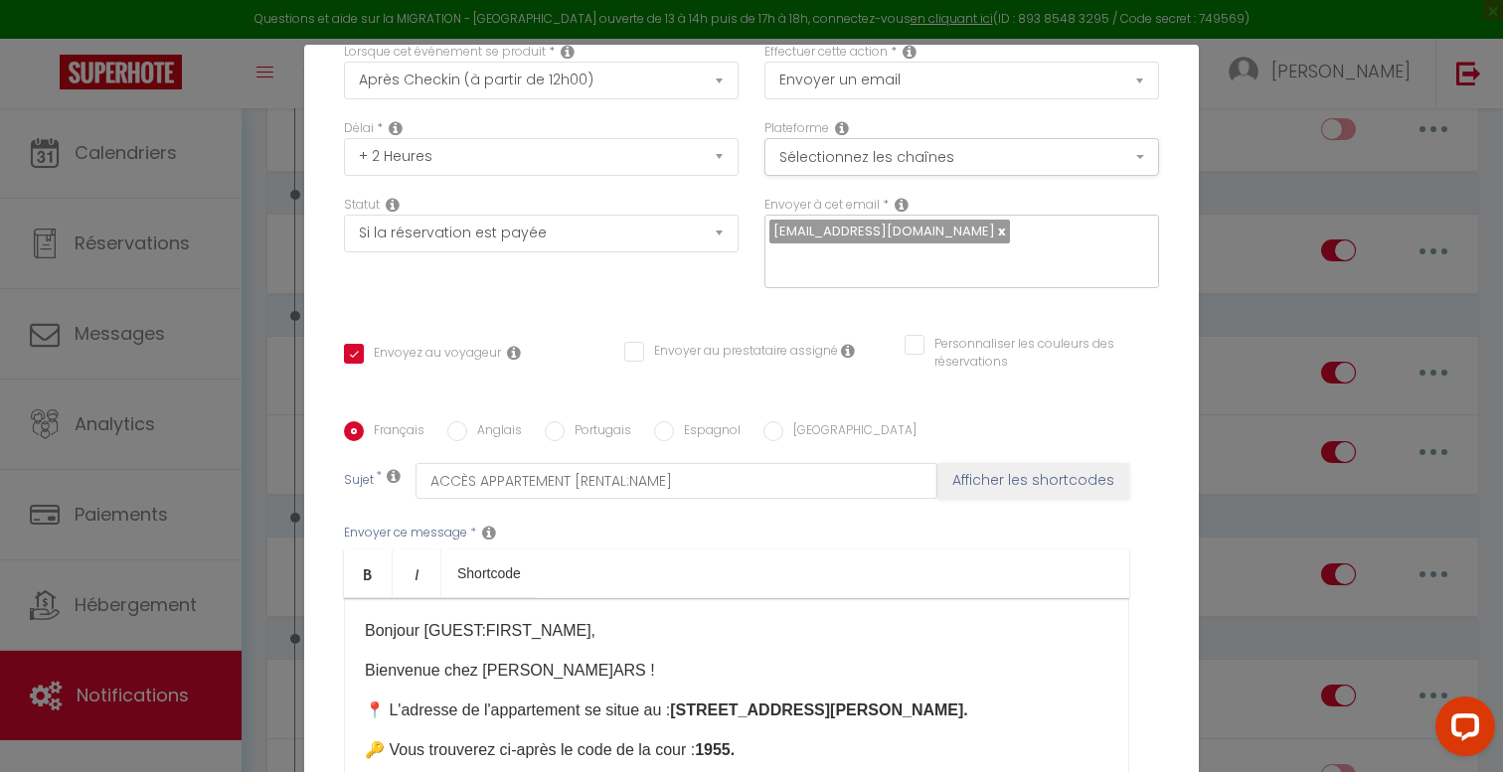
scroll to position [221, 0]
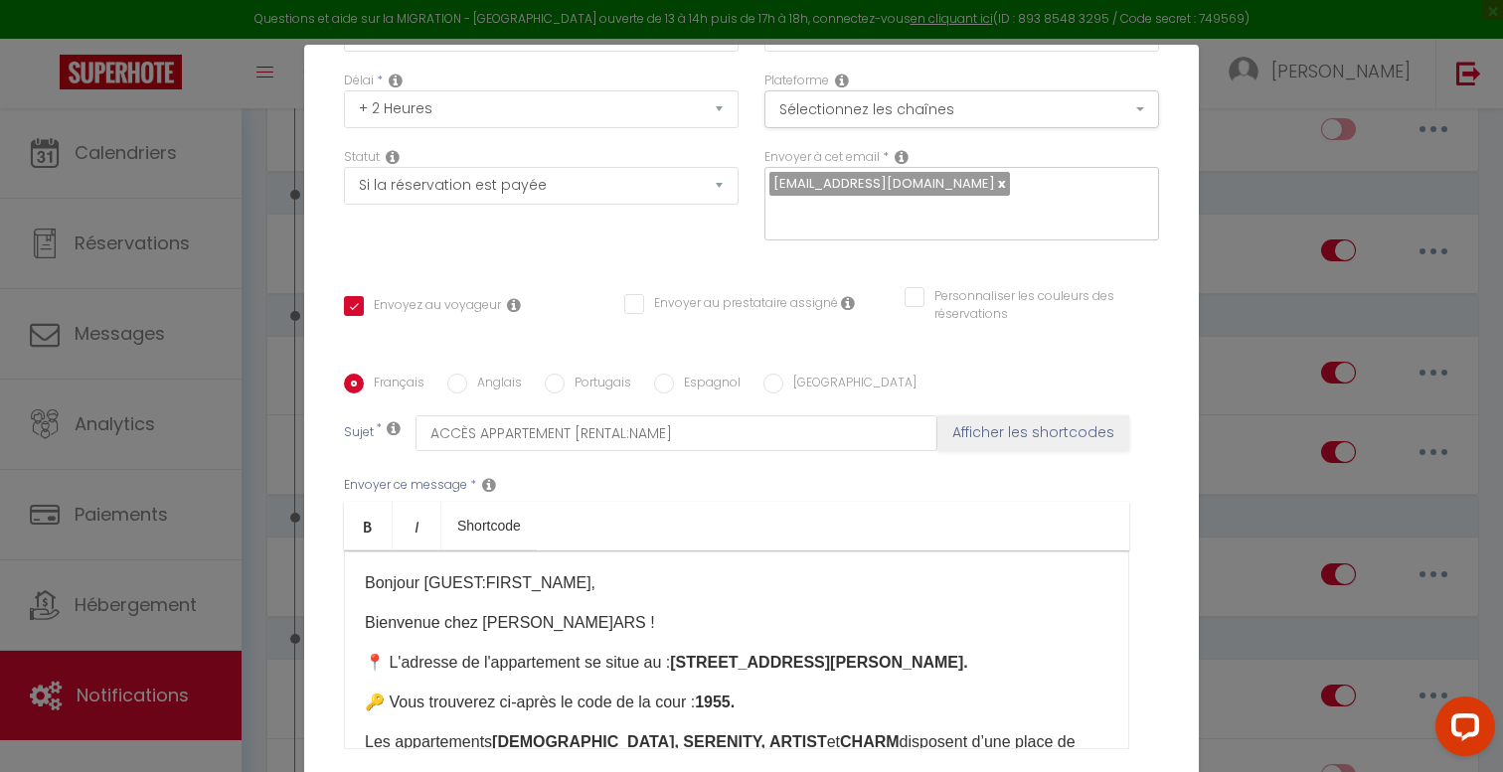
click at [495, 374] on label "Anglais" at bounding box center [494, 385] width 55 height 22
click at [467, 374] on input "Anglais" at bounding box center [457, 384] width 20 height 20
radio input "true"
checkbox input "true"
checkbox input "false"
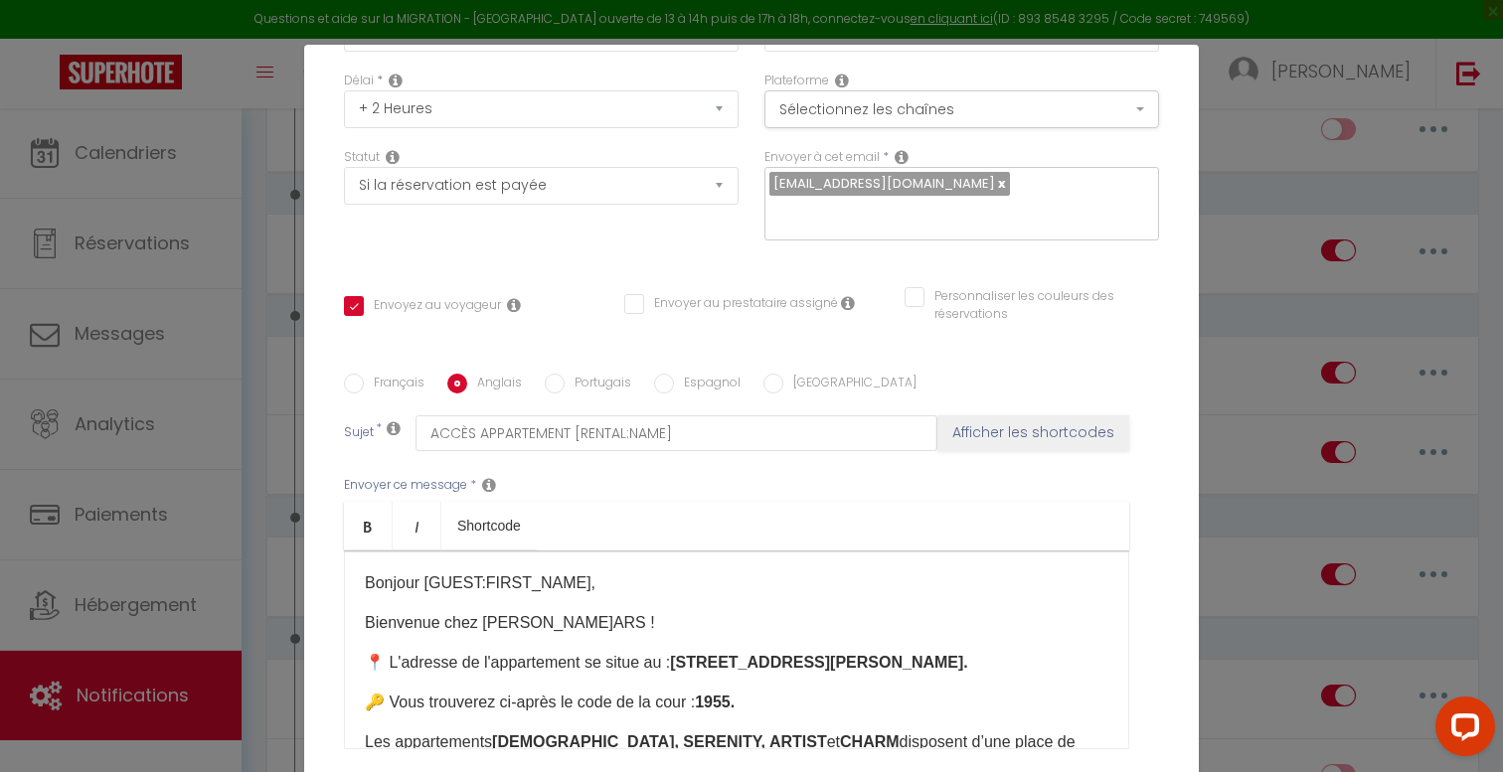
checkbox input "false"
type input "APARTMENT ACCESS – [RENTAL:NAME]"
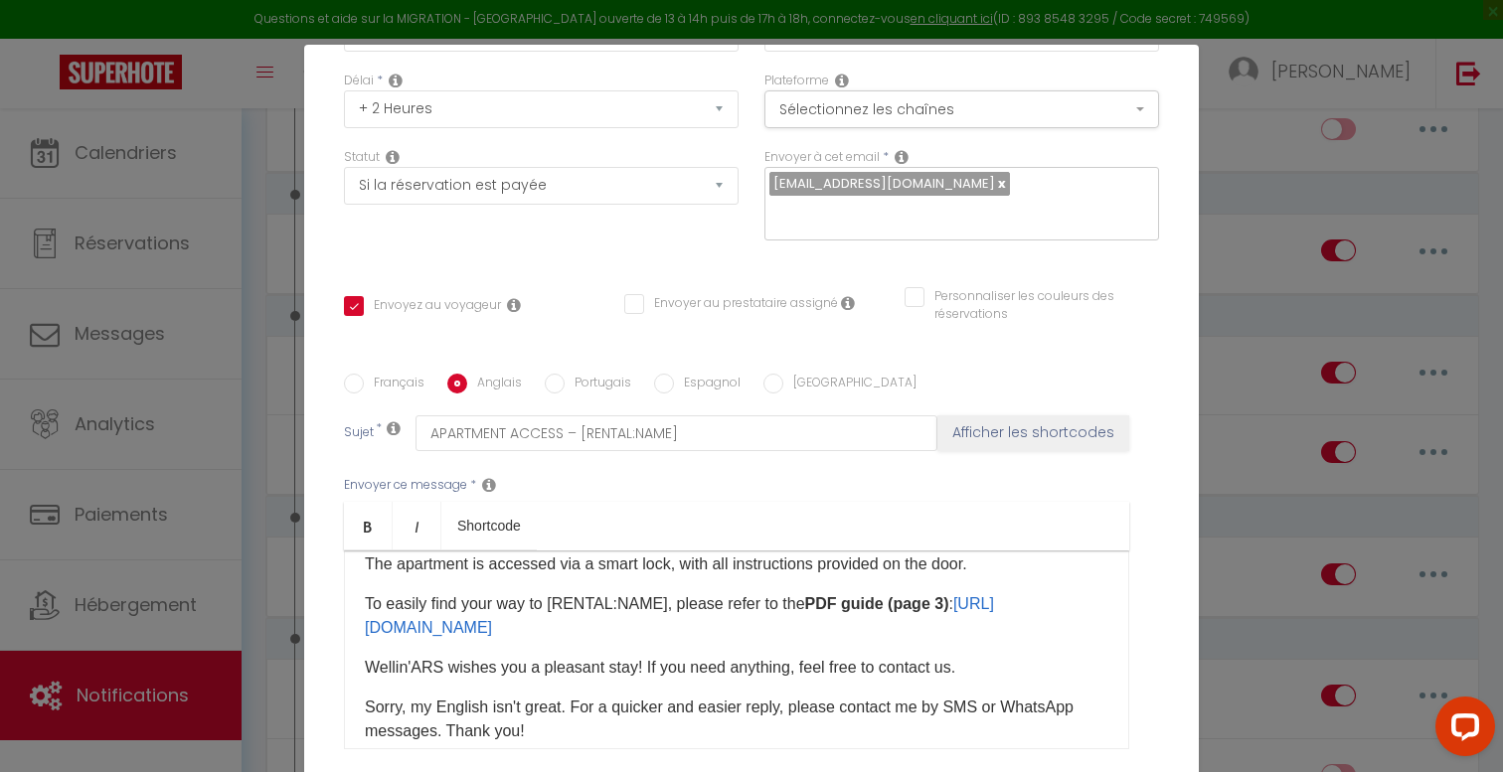
scroll to position [354, 0]
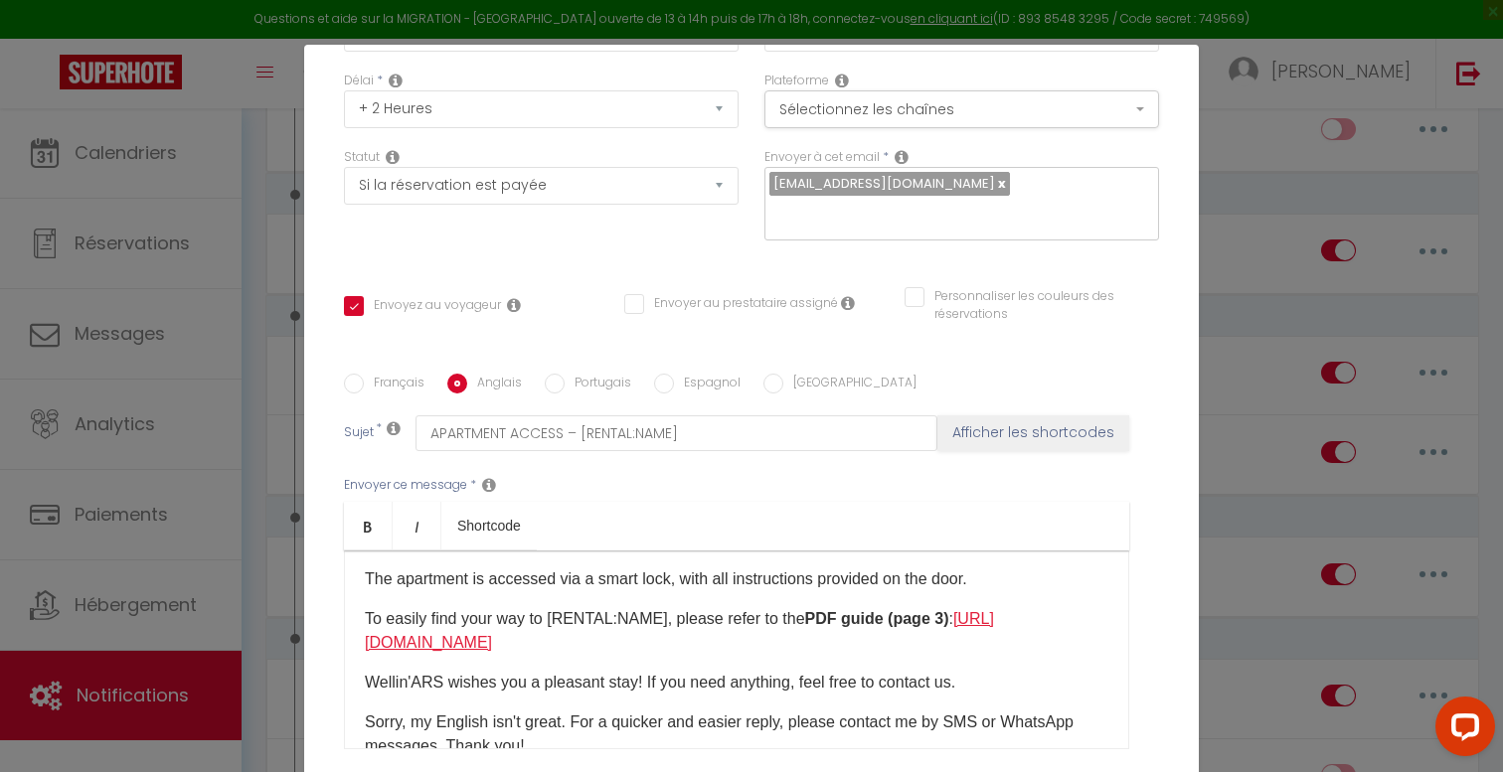
click at [550, 618] on link "[URL][DOMAIN_NAME]" at bounding box center [679, 630] width 629 height 41
drag, startPoint x: 1043, startPoint y: 617, endPoint x: 359, endPoint y: 624, distance: 684.0
click at [359, 624] on div "Hello [GUEST:FIRST_NAME], Welcome to Wellin'ARS! 📍 Apartment Address: [STREET_A…" at bounding box center [736, 650] width 785 height 199
copy link "[URL][DOMAIN_NAME]"
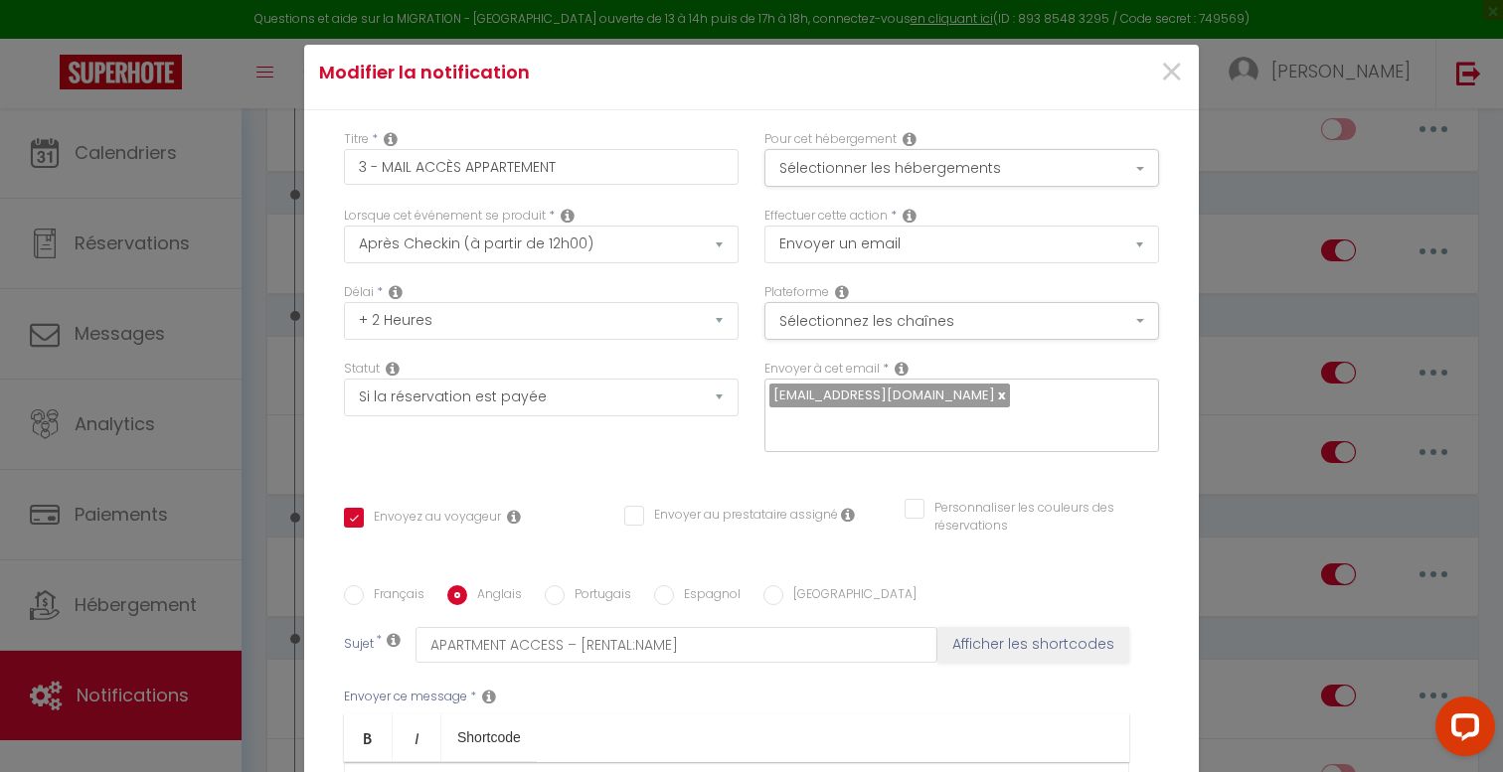
scroll to position [0, 0]
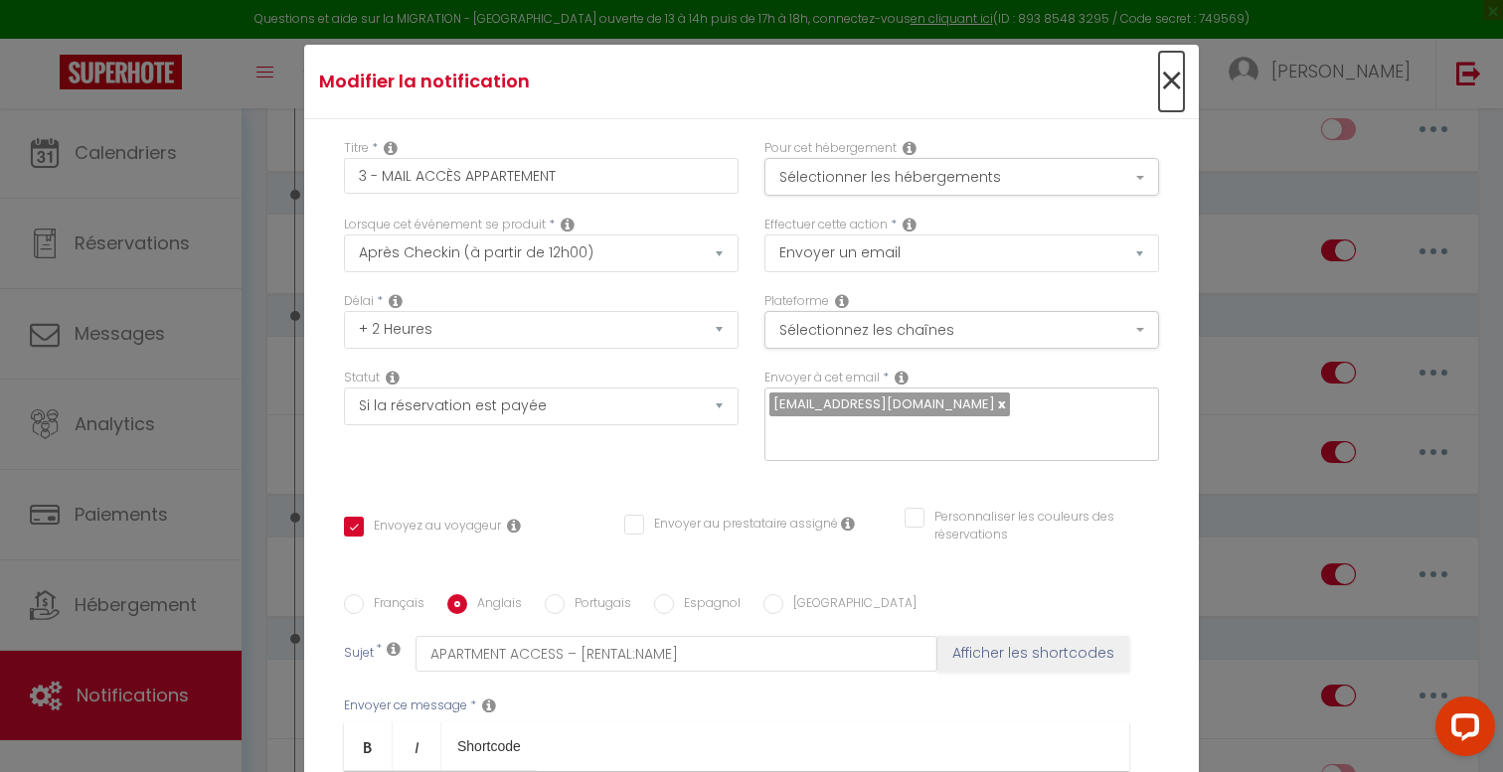
click at [1171, 85] on span "×" at bounding box center [1171, 82] width 25 height 60
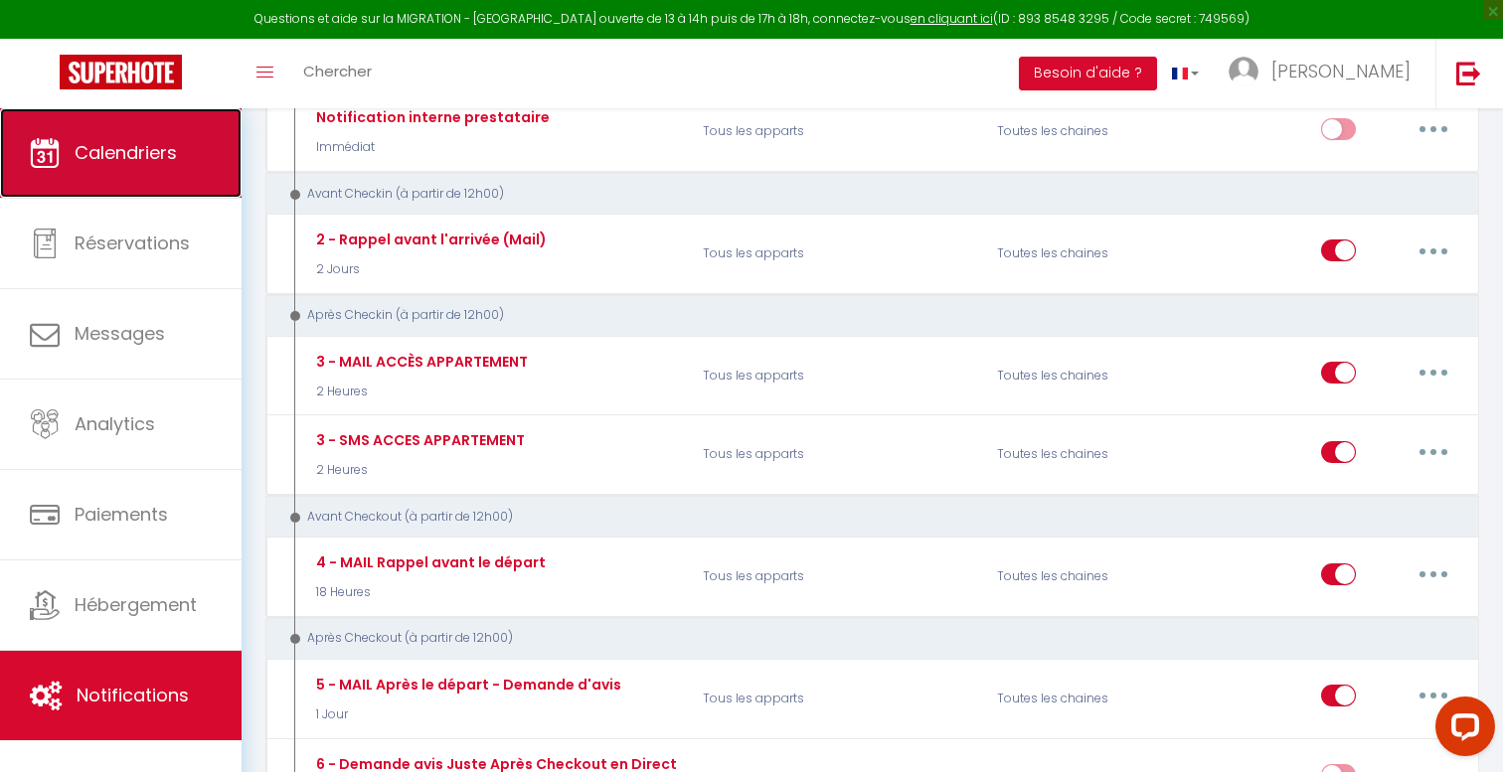
click at [205, 159] on link "Calendriers" at bounding box center [121, 152] width 242 height 89
